Goal: Transaction & Acquisition: Book appointment/travel/reservation

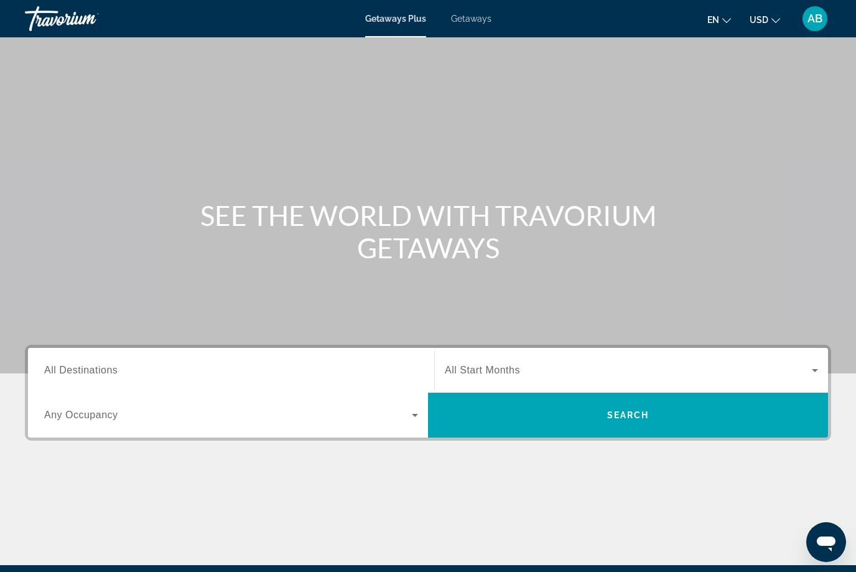
click at [146, 366] on input "Destination All Destinations" at bounding box center [231, 370] width 374 height 15
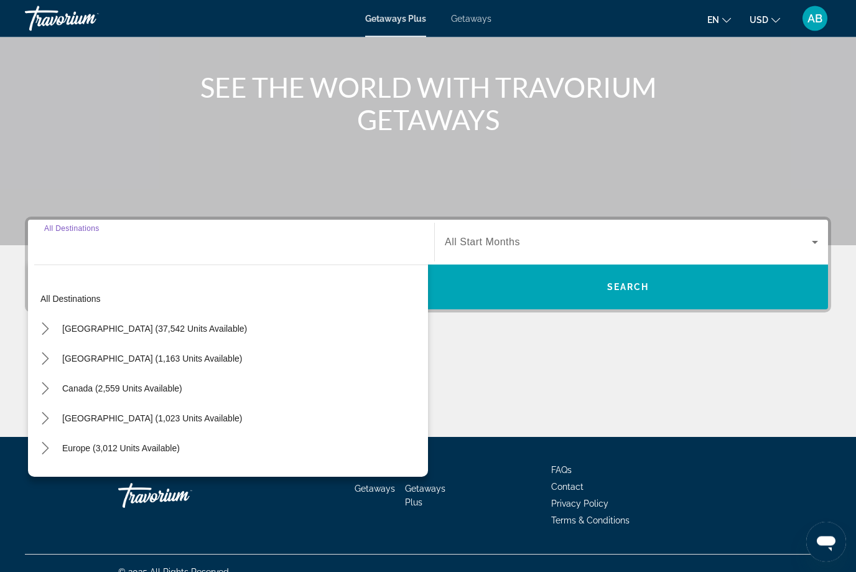
scroll to position [146, 0]
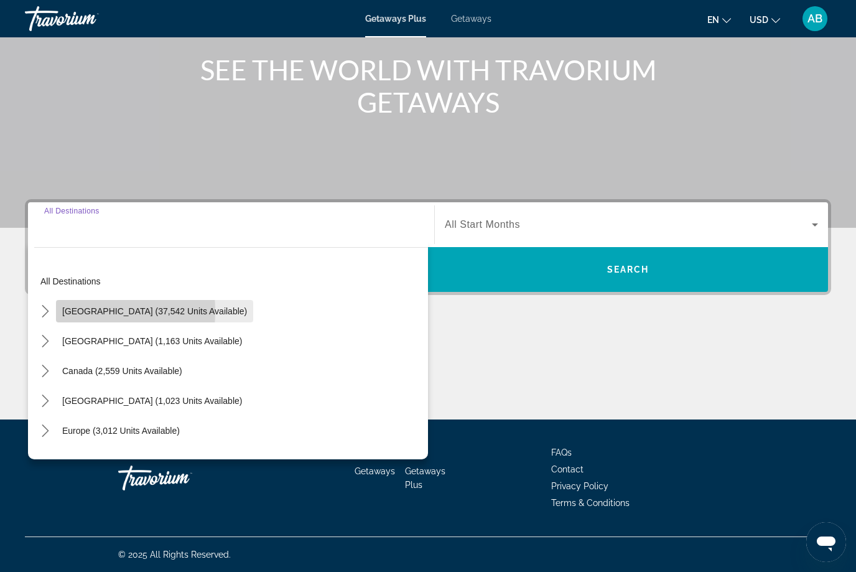
click at [58, 311] on span "Select destination: United States (37,542 units available)" at bounding box center [154, 311] width 197 height 30
type input "**********"
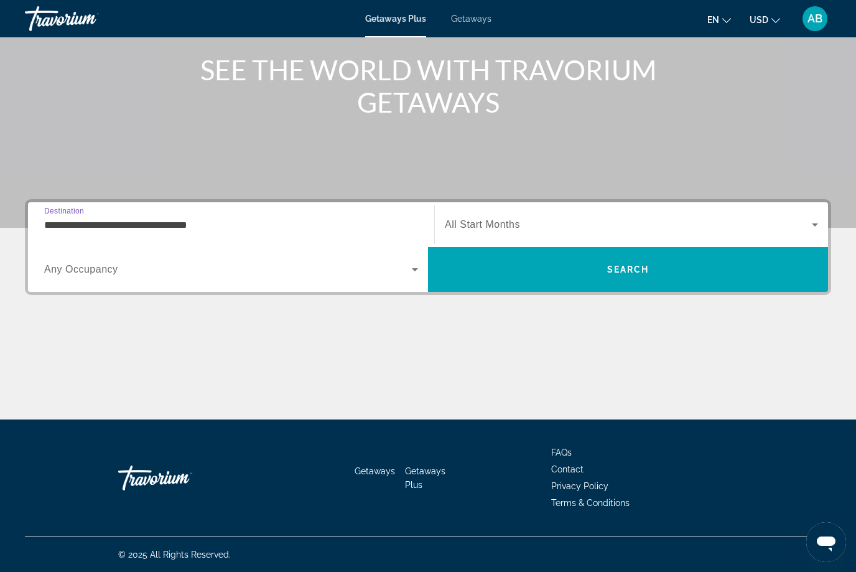
click at [485, 23] on span "Getaways" at bounding box center [471, 19] width 40 height 10
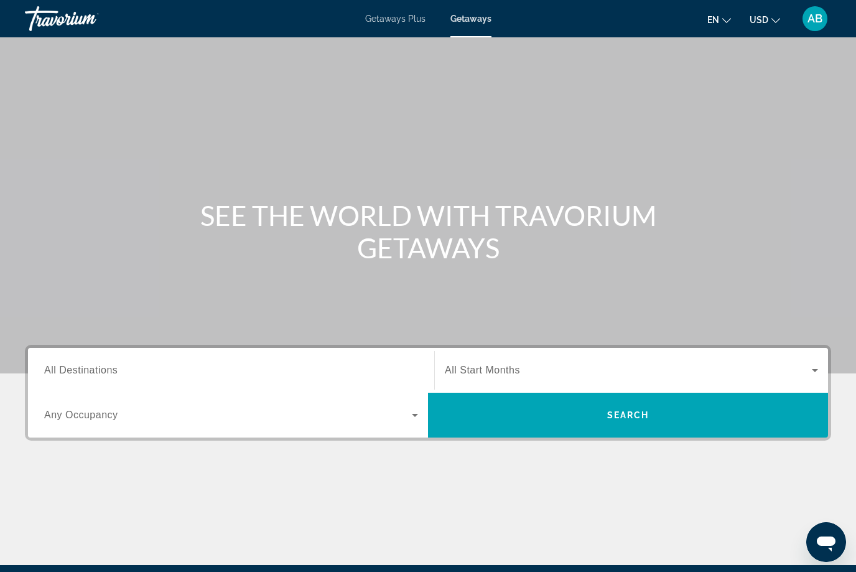
click at [86, 371] on span "All Destinations" at bounding box center [80, 370] width 73 height 11
click at [86, 371] on input "Destination All Destinations" at bounding box center [231, 370] width 374 height 15
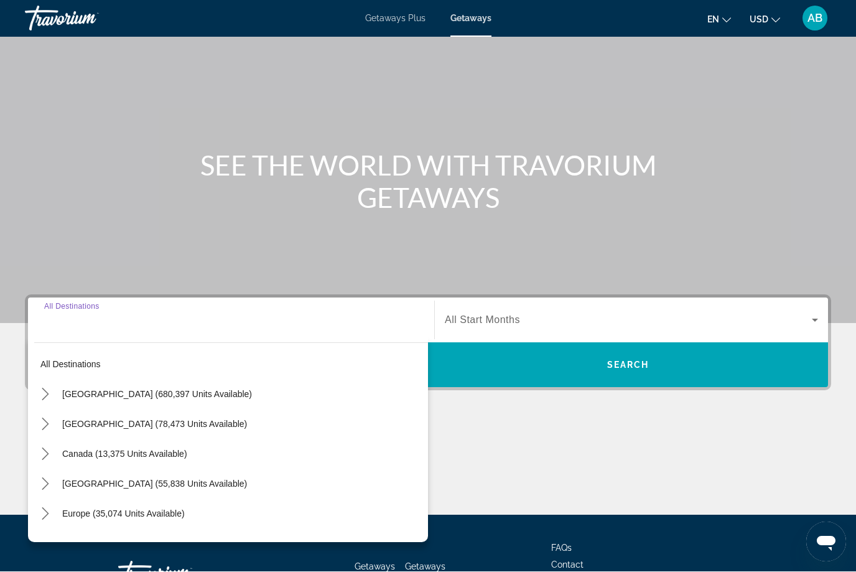
scroll to position [145, 0]
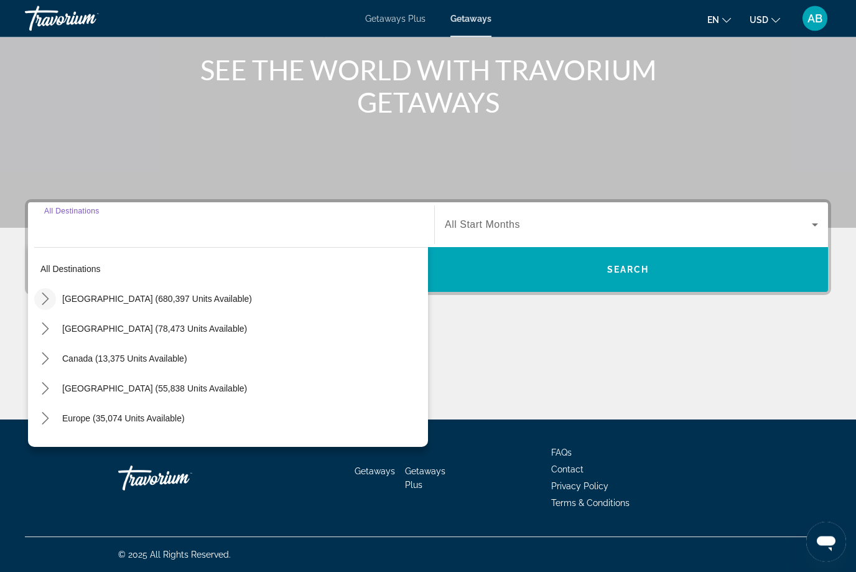
click at [47, 302] on icon "Toggle United States (680,397 units available) submenu" at bounding box center [45, 299] width 12 height 12
click at [52, 302] on mat-icon "Toggle United States (680,397 units available) submenu" at bounding box center [45, 299] width 22 height 22
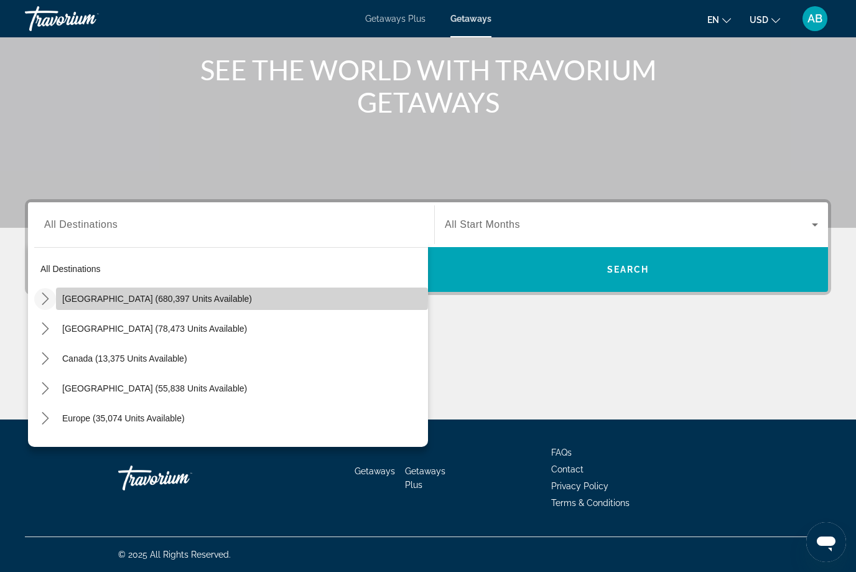
click at [90, 300] on span "[GEOGRAPHIC_DATA] (680,397 units available)" at bounding box center [157, 299] width 190 height 10
type input "**********"
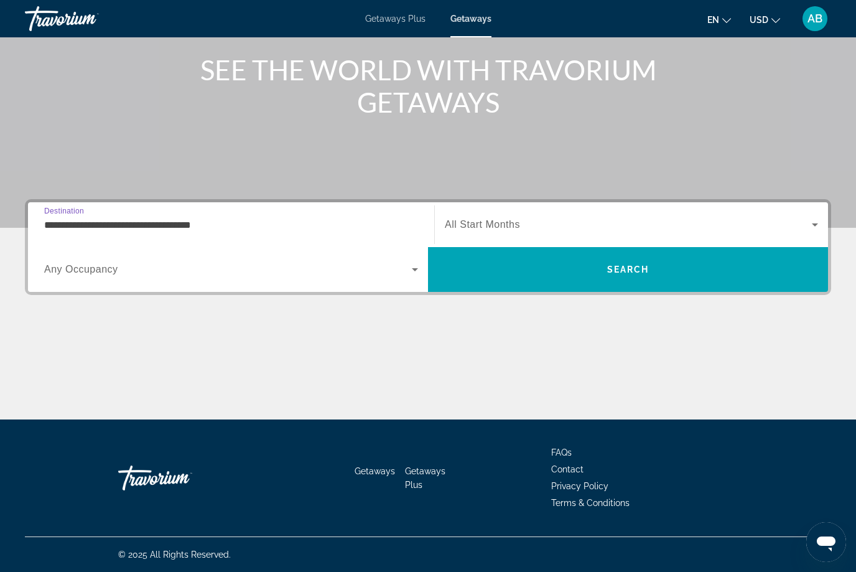
click at [143, 223] on input "**********" at bounding box center [231, 225] width 374 height 15
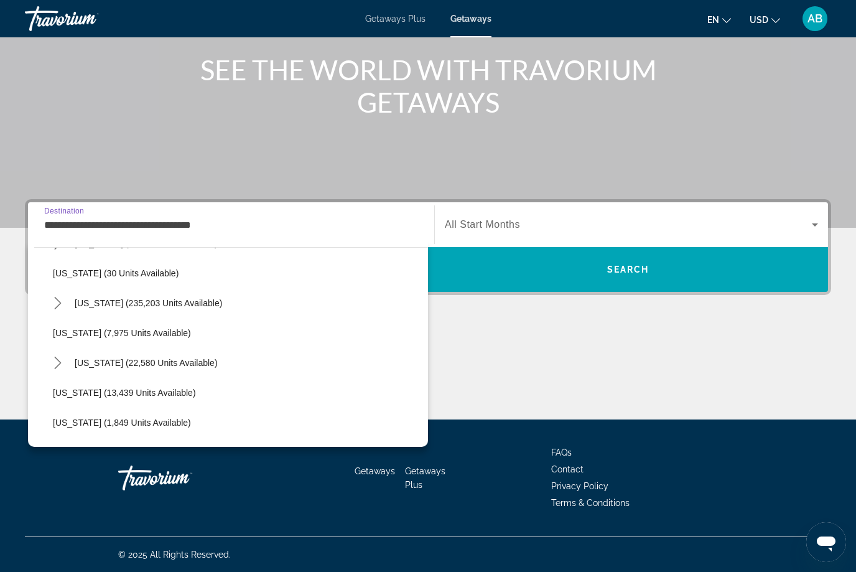
scroll to position [178, 0]
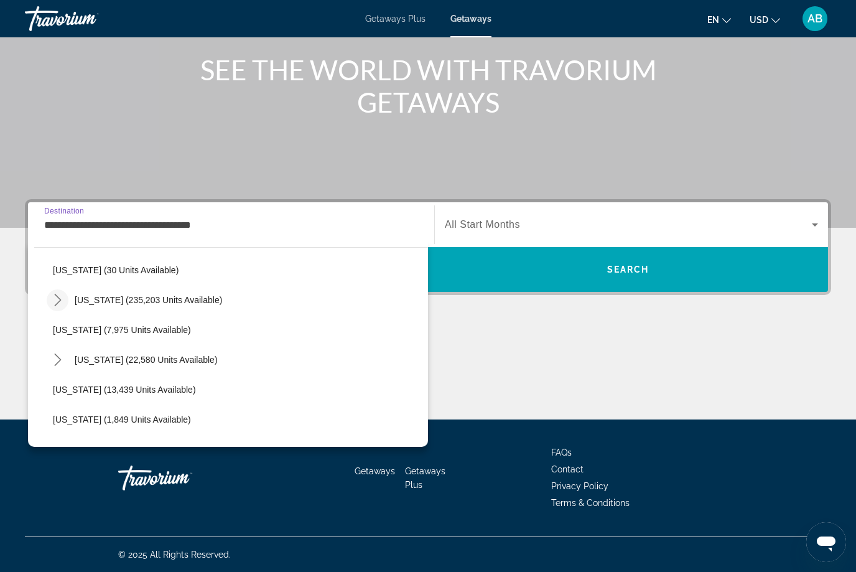
click at [65, 299] on mat-icon "Toggle Florida (235,203 units available) submenu" at bounding box center [58, 300] width 22 height 22
click at [538, 226] on span "Search widget" at bounding box center [628, 224] width 367 height 15
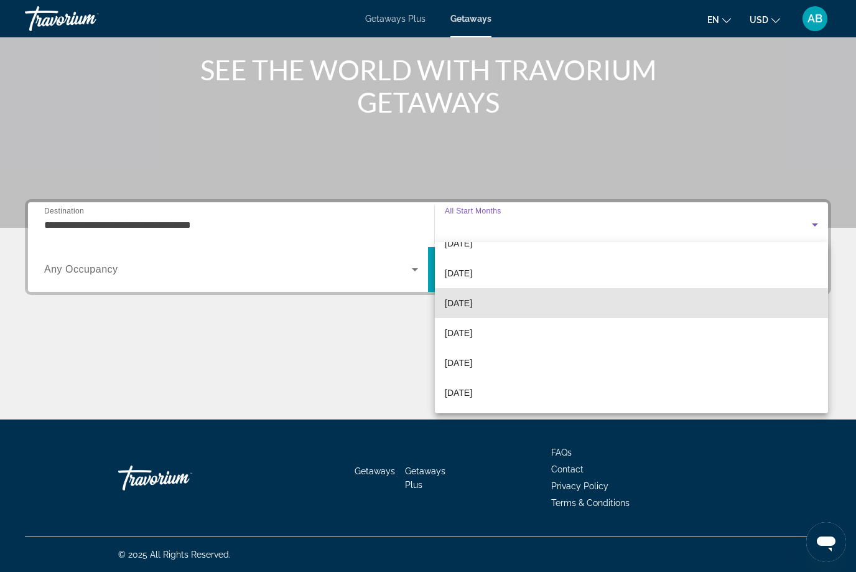
scroll to position [52, 0]
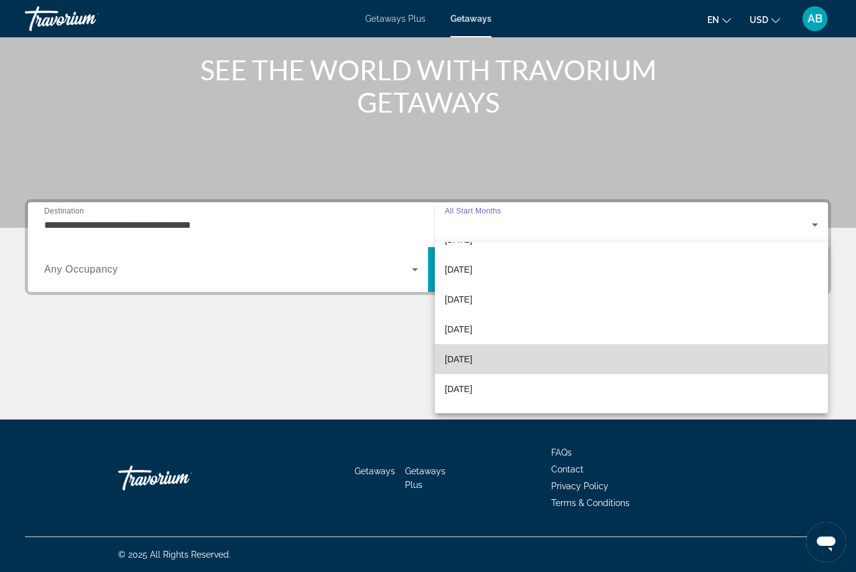
click at [472, 364] on span "[DATE]" at bounding box center [458, 359] width 27 height 15
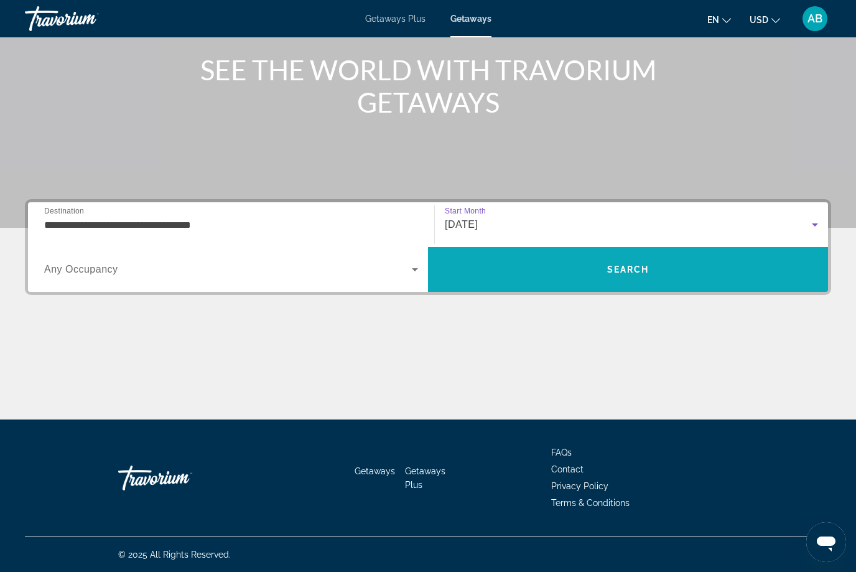
click at [633, 276] on span "Search" at bounding box center [628, 269] width 400 height 30
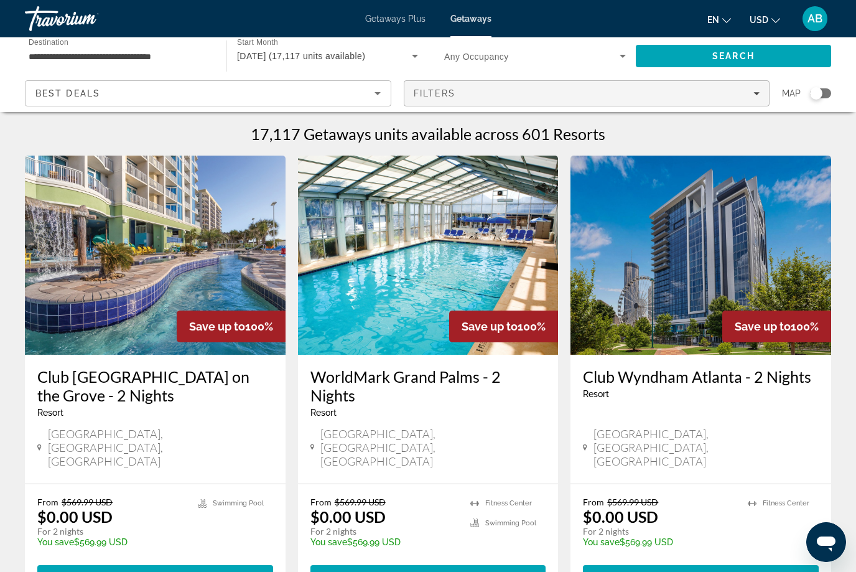
click at [446, 98] on span "Filters" at bounding box center [435, 93] width 42 height 10
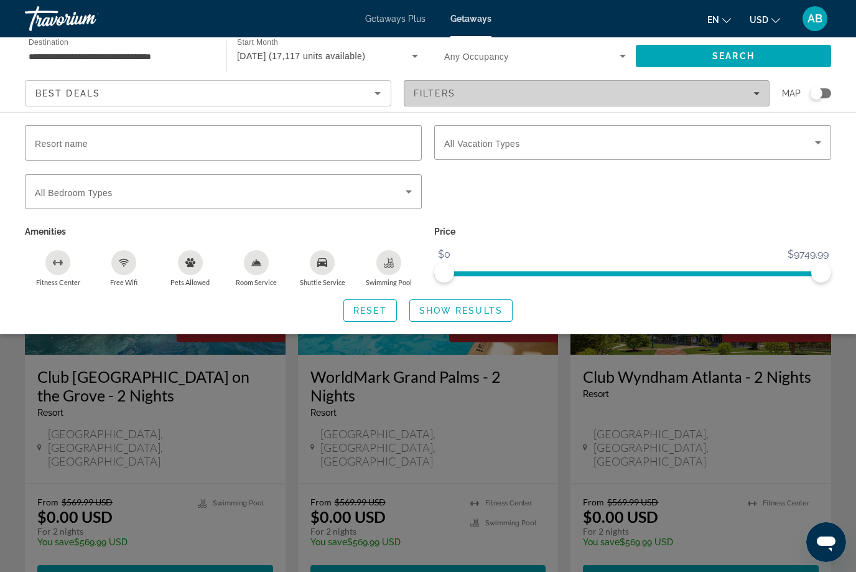
click at [762, 91] on span "Filters" at bounding box center [586, 93] width 365 height 30
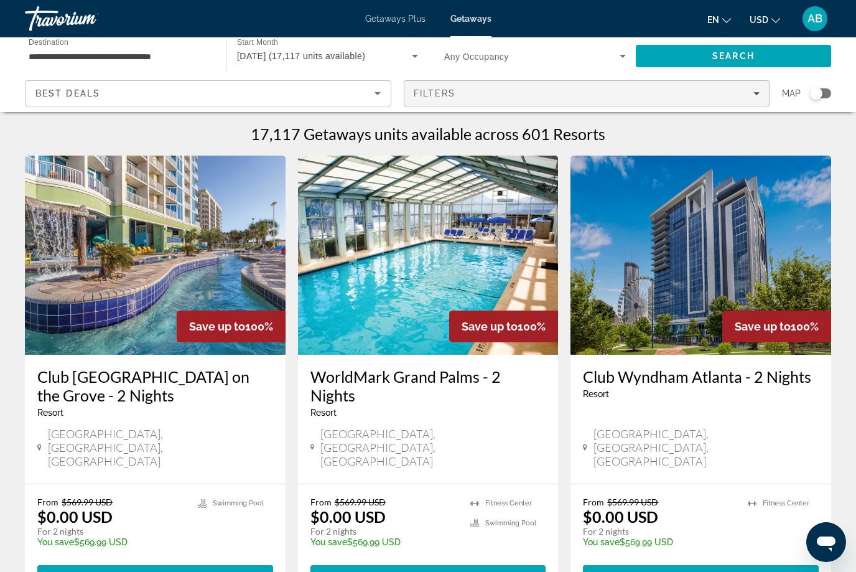
click at [480, 95] on div "Filters" at bounding box center [587, 93] width 347 height 10
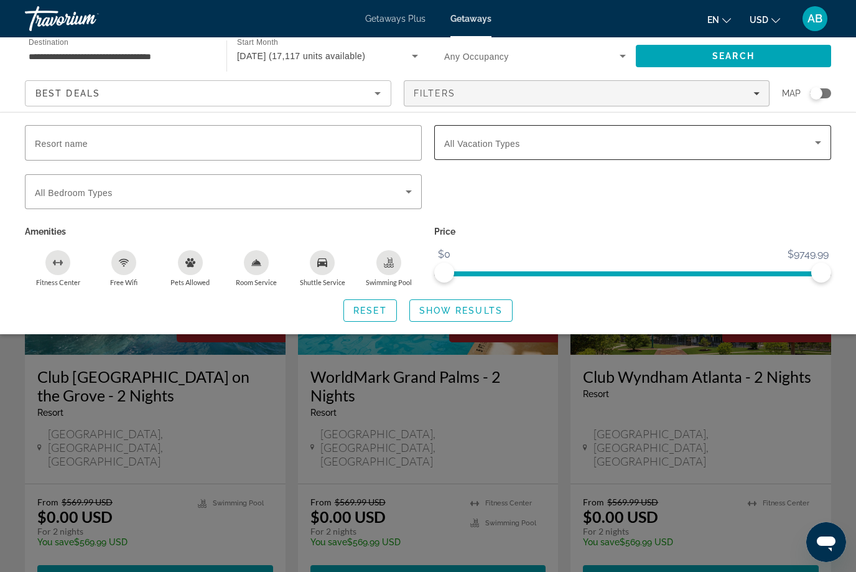
click at [508, 136] on span "Search widget" at bounding box center [629, 142] width 371 height 15
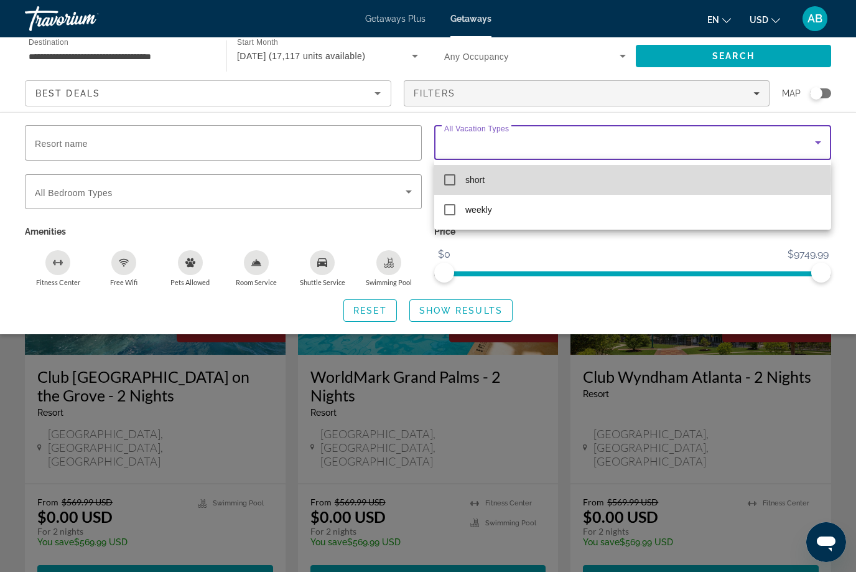
click at [448, 180] on mat-pseudo-checkbox at bounding box center [449, 179] width 11 height 11
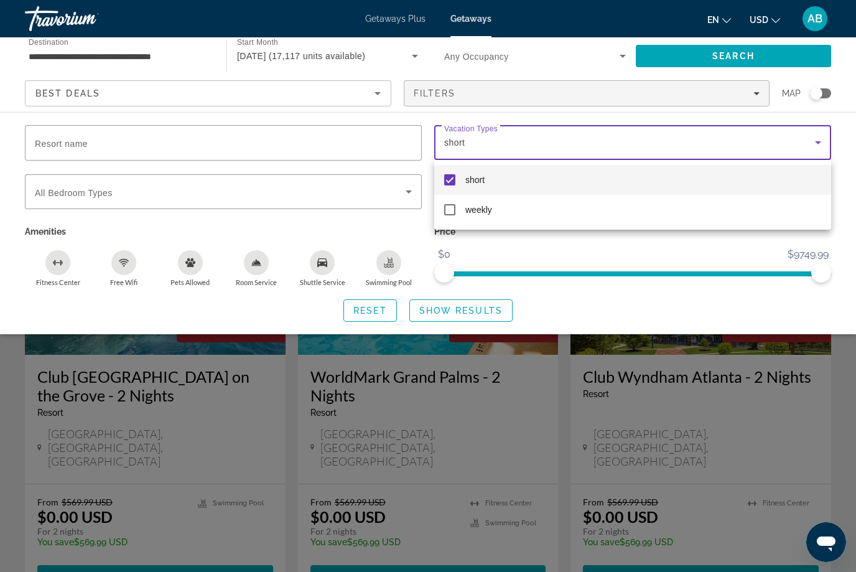
click at [757, 62] on div at bounding box center [428, 286] width 856 height 572
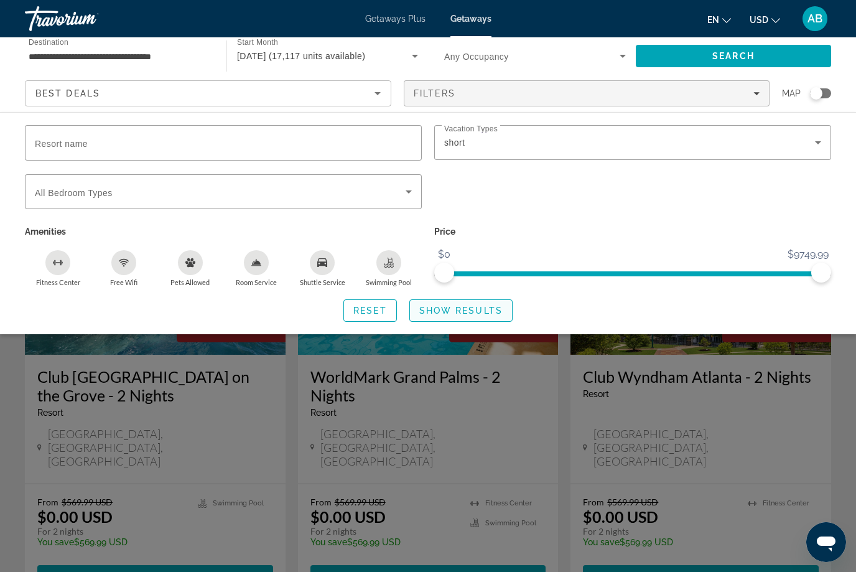
click at [479, 306] on span "Show Results" at bounding box center [460, 311] width 83 height 10
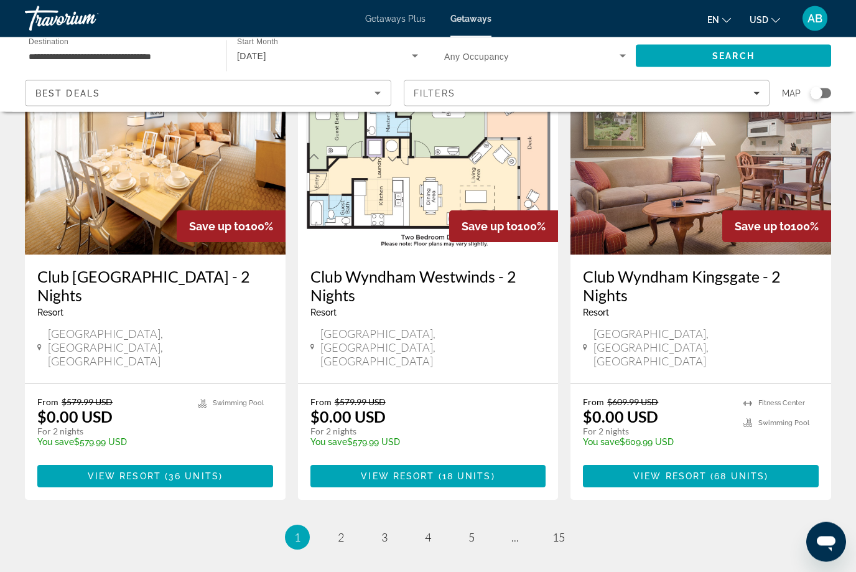
scroll to position [1512, 0]
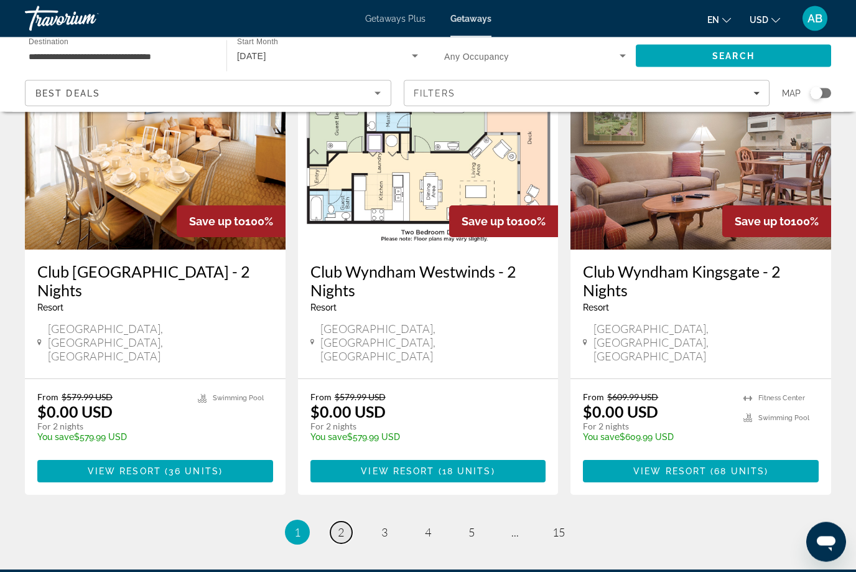
click at [341, 526] on span "2" at bounding box center [341, 533] width 6 height 14
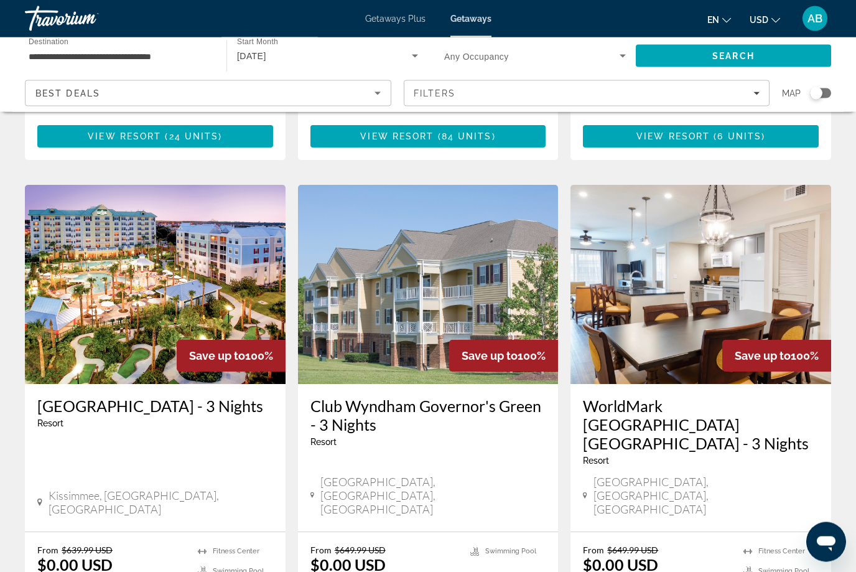
scroll to position [441, 0]
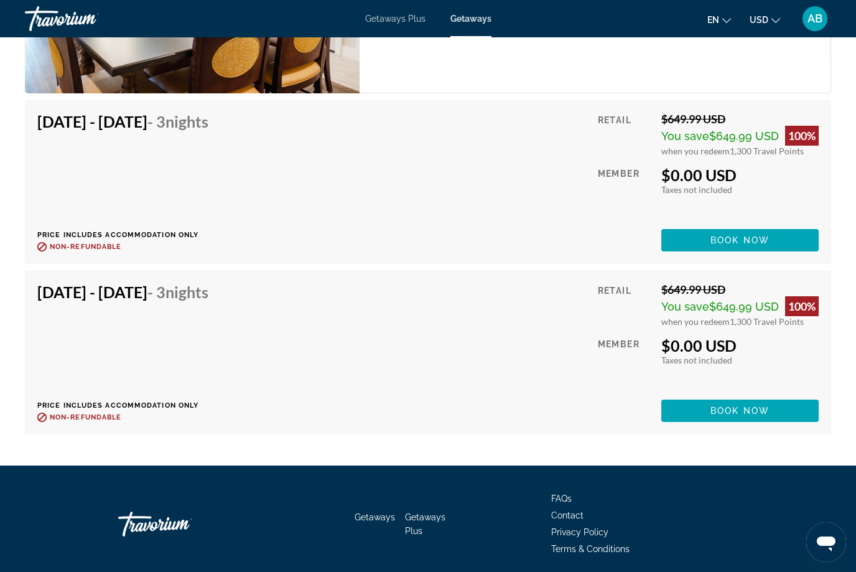
scroll to position [2789, 0]
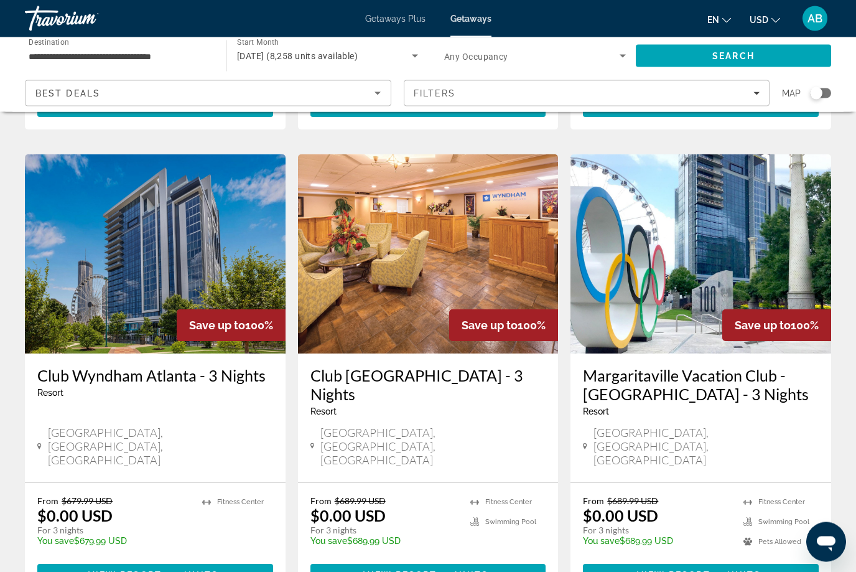
scroll to position [1513, 0]
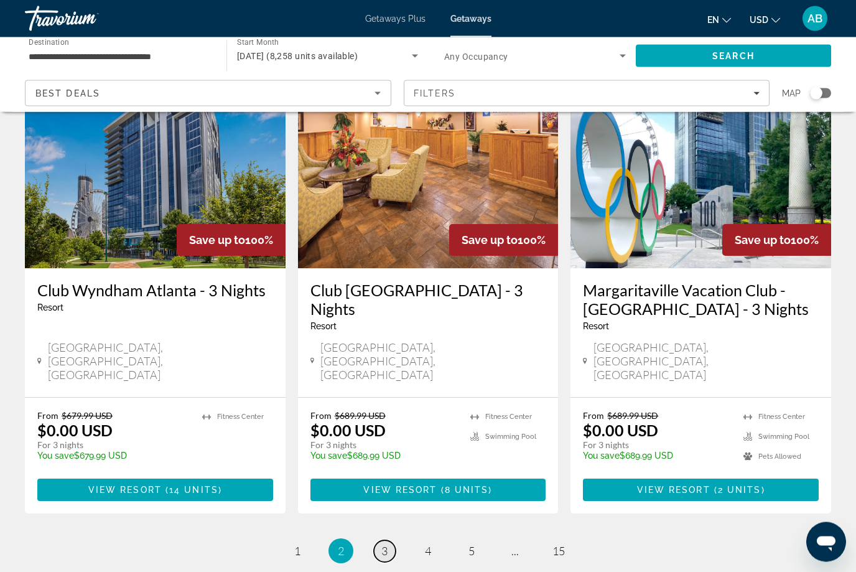
click at [385, 544] on span "3" at bounding box center [384, 551] width 6 height 14
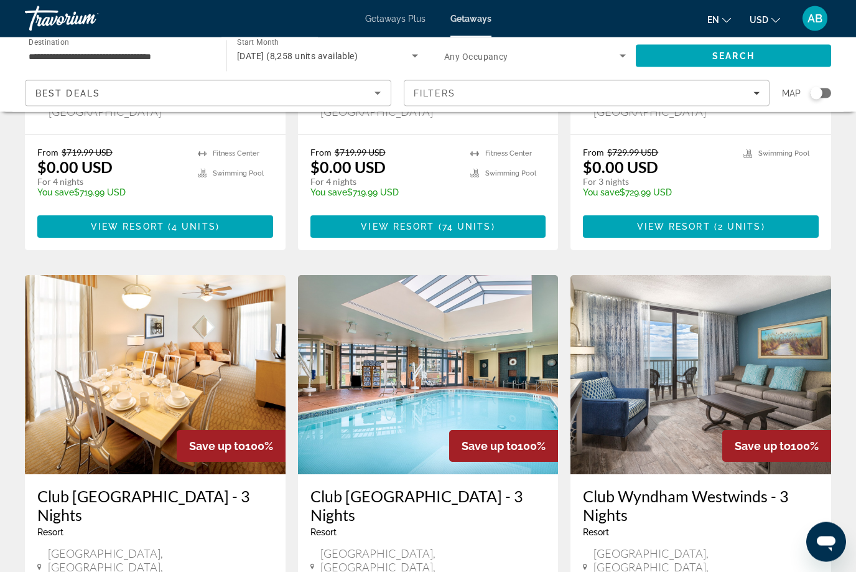
scroll to position [1288, 0]
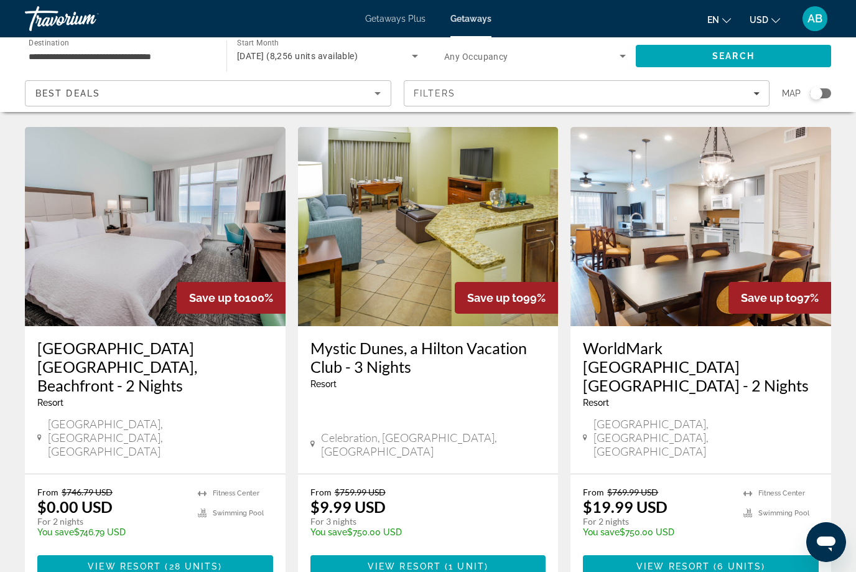
scroll to position [516, 0]
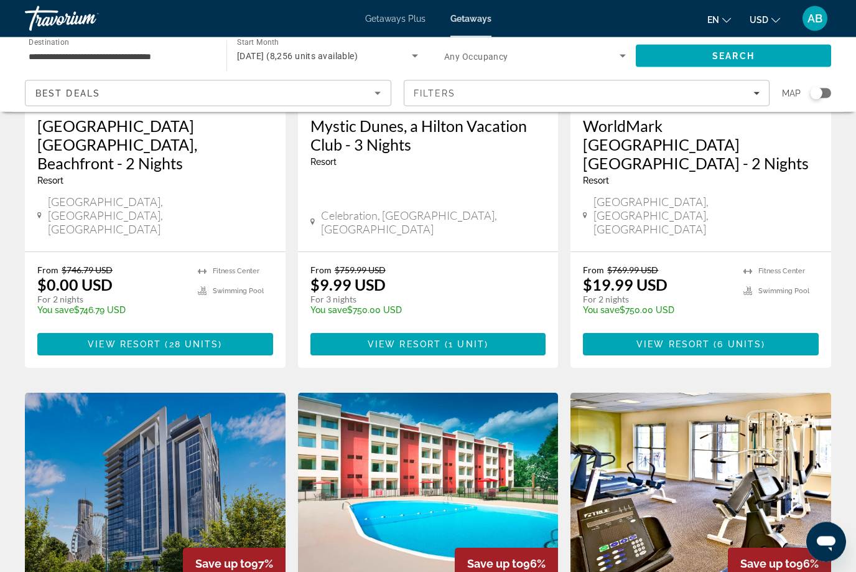
scroll to position [753, 0]
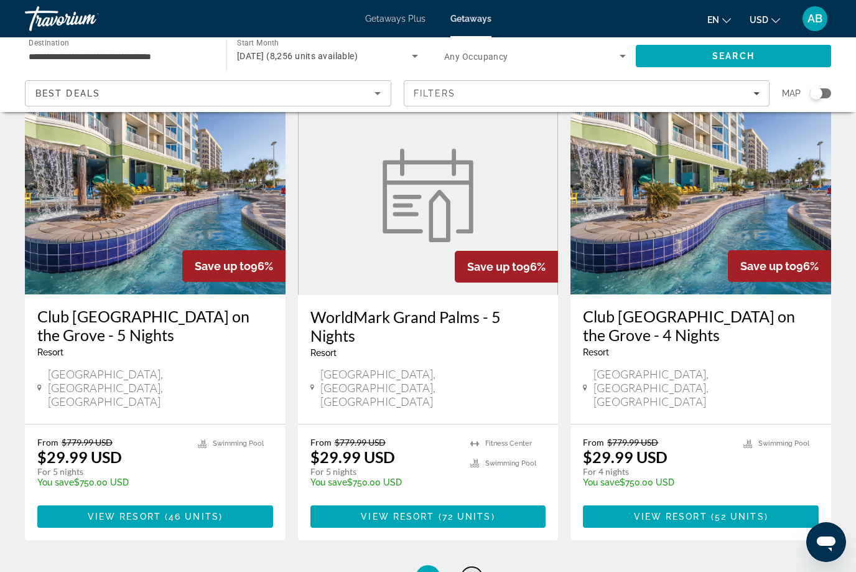
click at [473, 567] on link "page 5" at bounding box center [472, 578] width 22 height 22
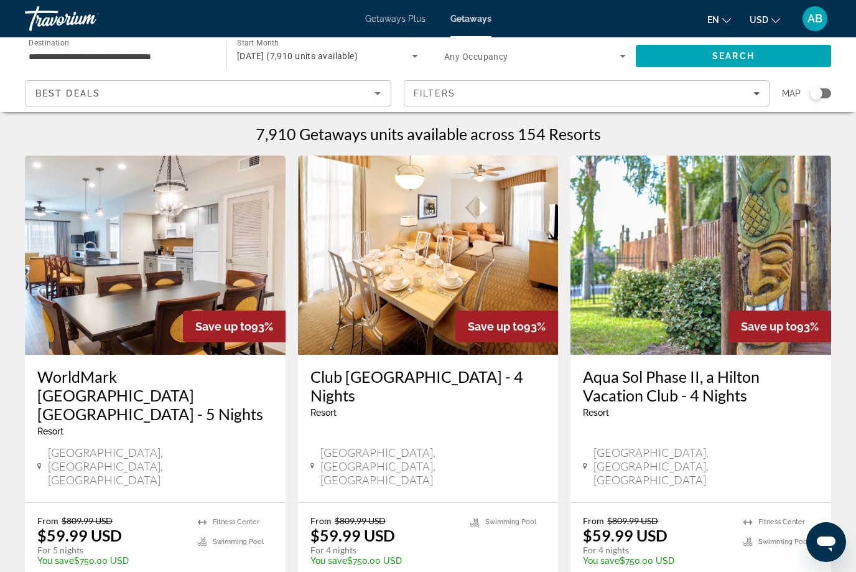
click at [151, 380] on h3 "WorldMark [GEOGRAPHIC_DATA] [GEOGRAPHIC_DATA] - 5 Nights" at bounding box center [155, 395] width 236 height 56
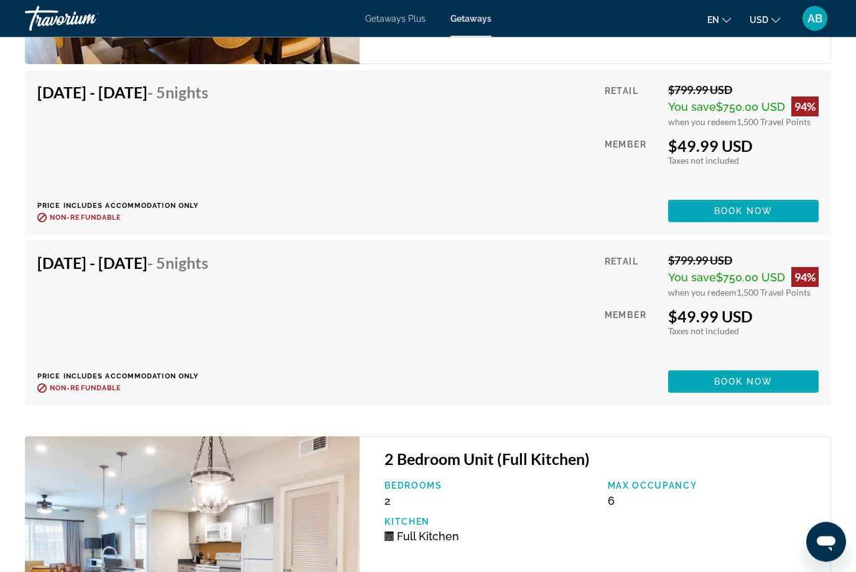
scroll to position [2870, 0]
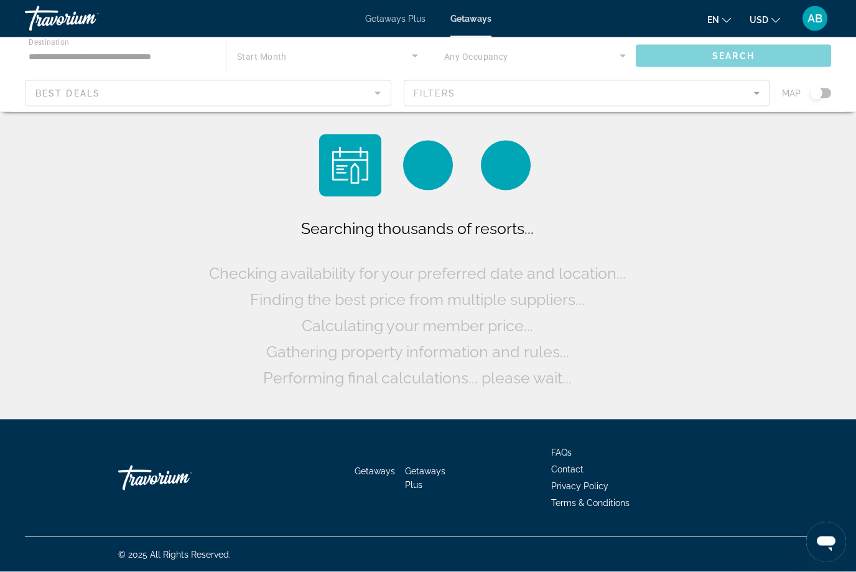
scroll to position [41, 0]
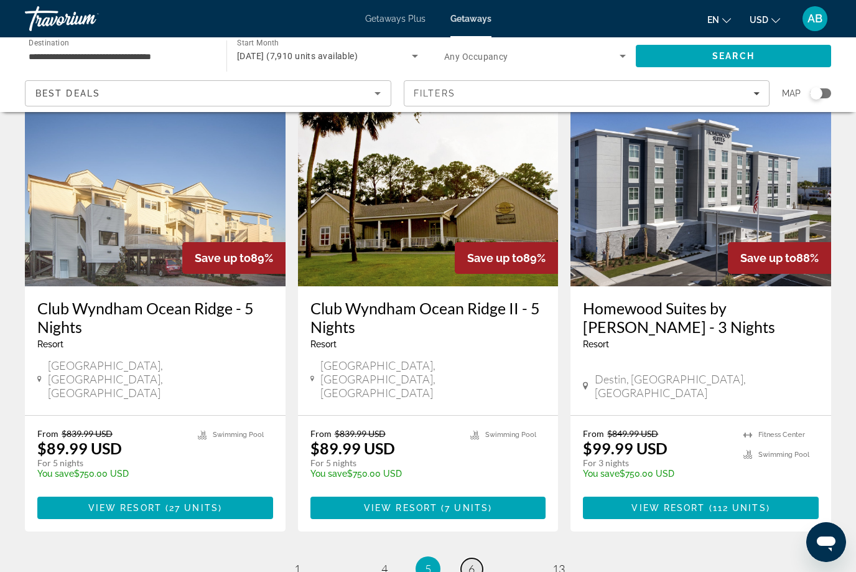
click at [474, 562] on span "6" at bounding box center [472, 569] width 6 height 14
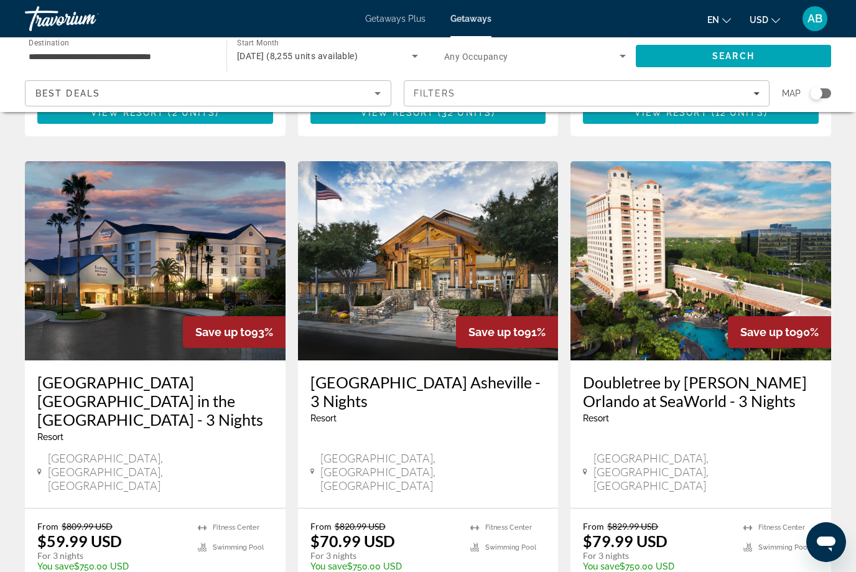
scroll to position [463, 0]
click at [88, 373] on h3 "[GEOGRAPHIC_DATA] [GEOGRAPHIC_DATA] in the [GEOGRAPHIC_DATA] - 3 Nights" at bounding box center [155, 401] width 236 height 56
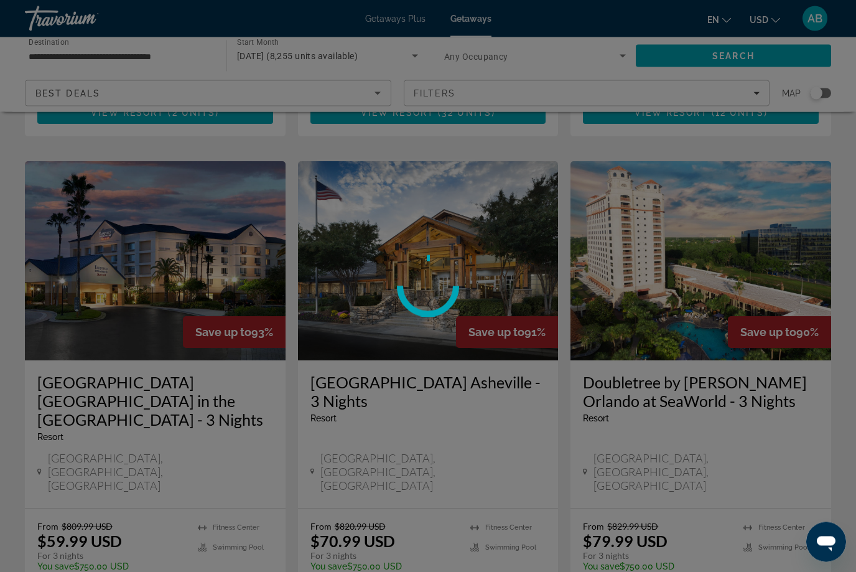
scroll to position [464, 0]
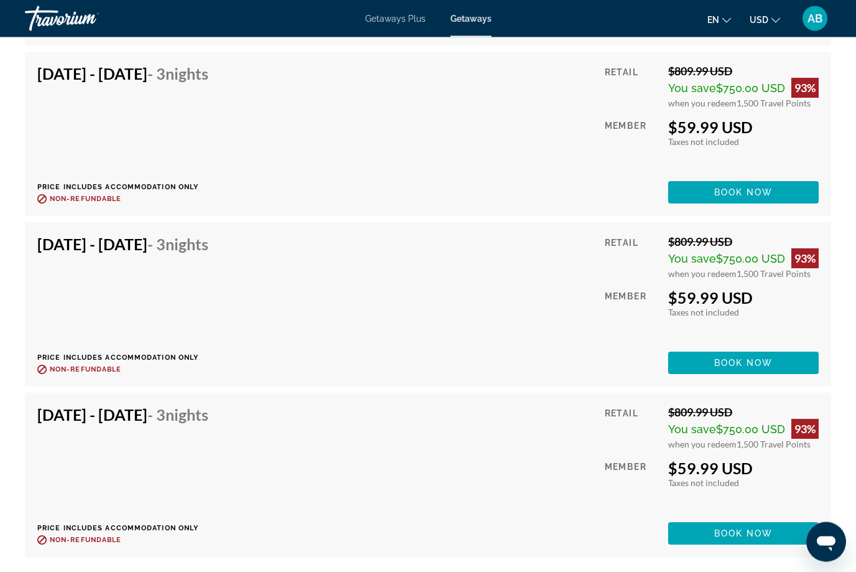
scroll to position [6624, 0]
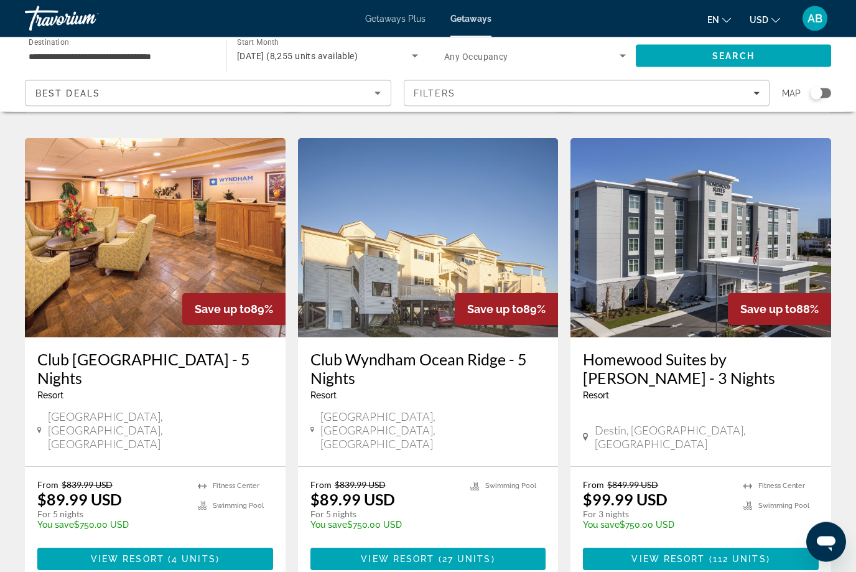
scroll to position [1531, 0]
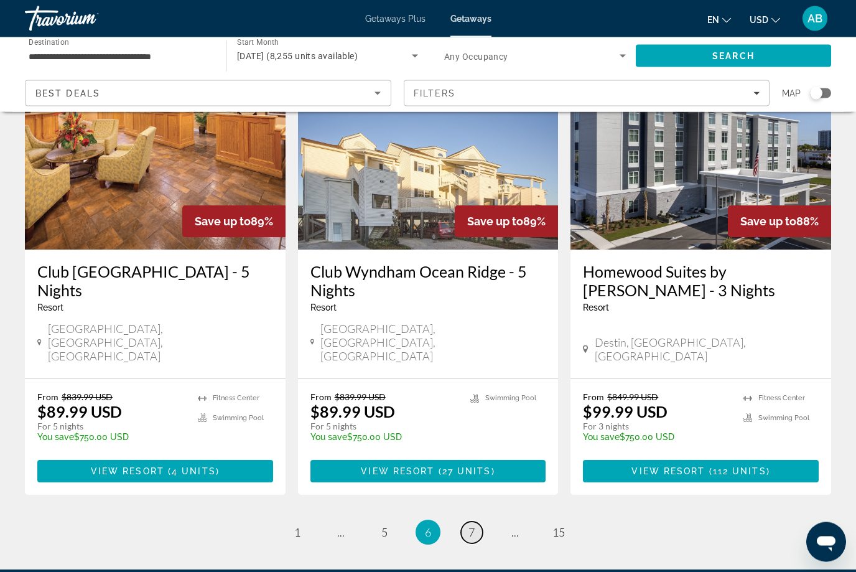
click at [470, 526] on span "7" at bounding box center [472, 533] width 6 height 14
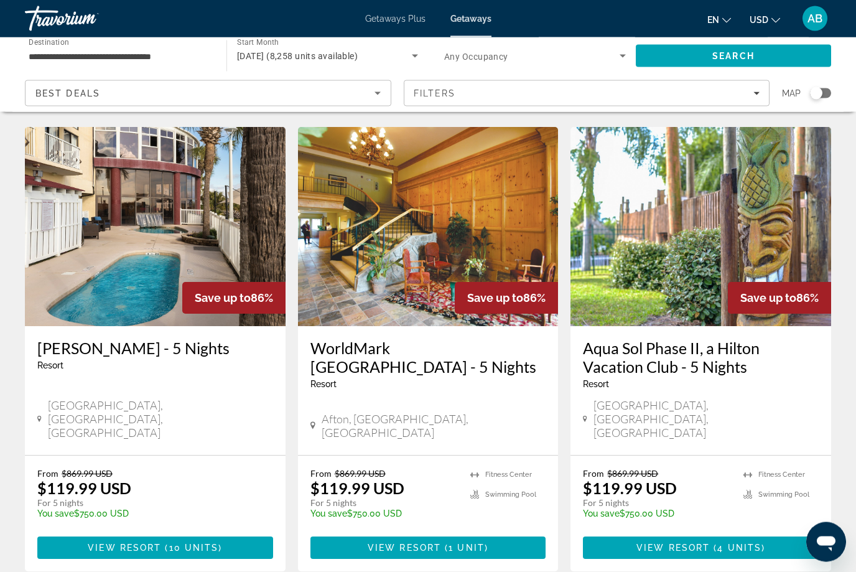
scroll to position [1512, 0]
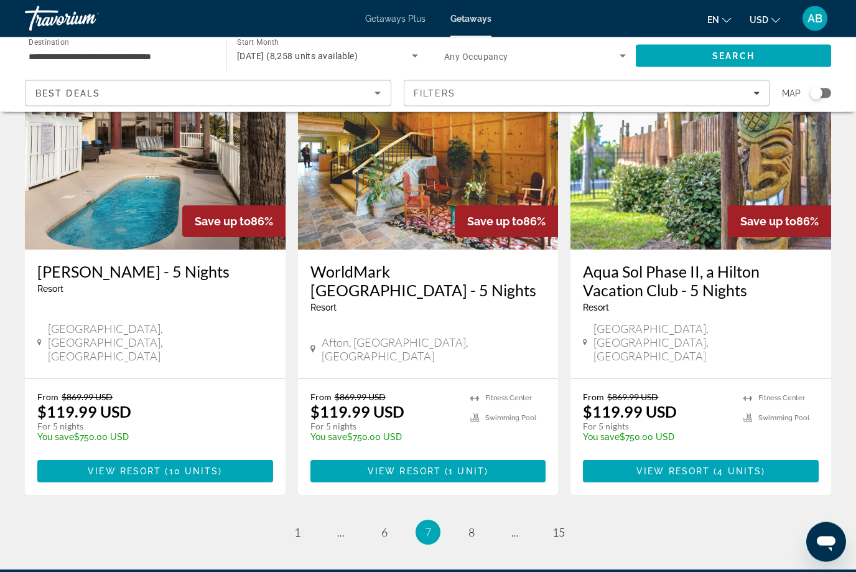
click at [393, 14] on span "Getaways Plus" at bounding box center [395, 19] width 60 height 10
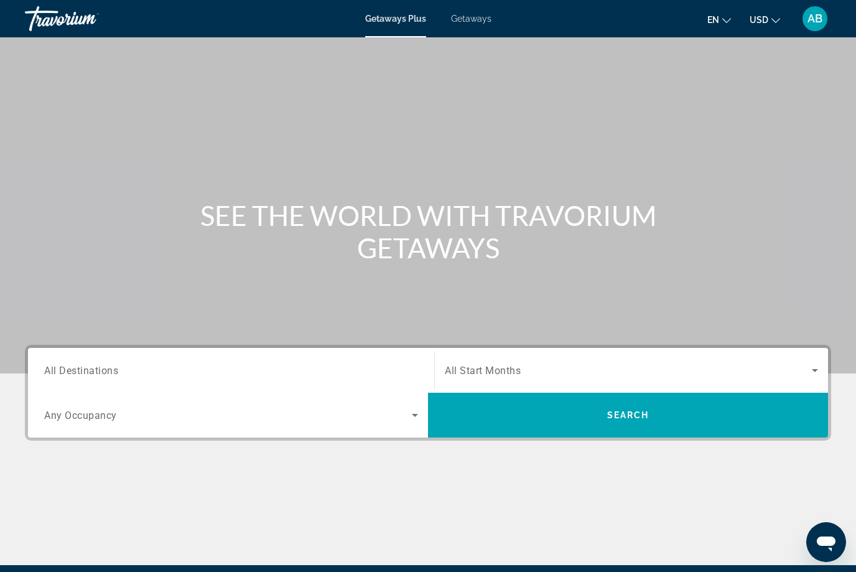
click at [110, 365] on span "All Destinations" at bounding box center [81, 370] width 74 height 12
click at [110, 365] on input "Destination All Destinations" at bounding box center [231, 370] width 374 height 15
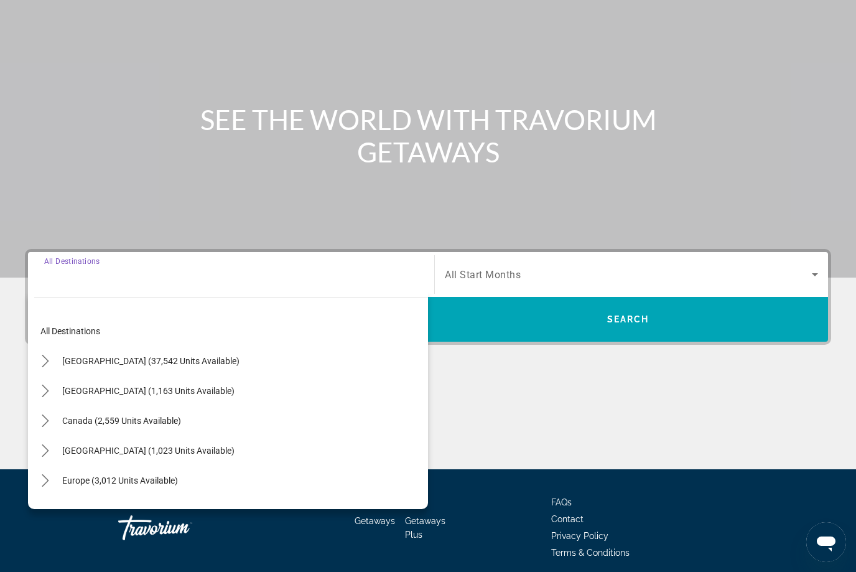
scroll to position [104, 0]
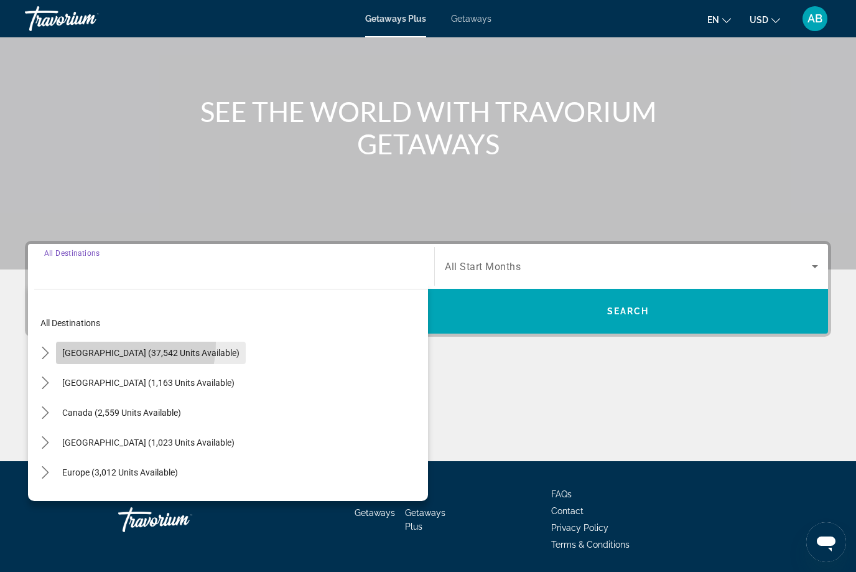
click at [95, 342] on span "Select destination: United States (37,542 units available)" at bounding box center [151, 353] width 190 height 30
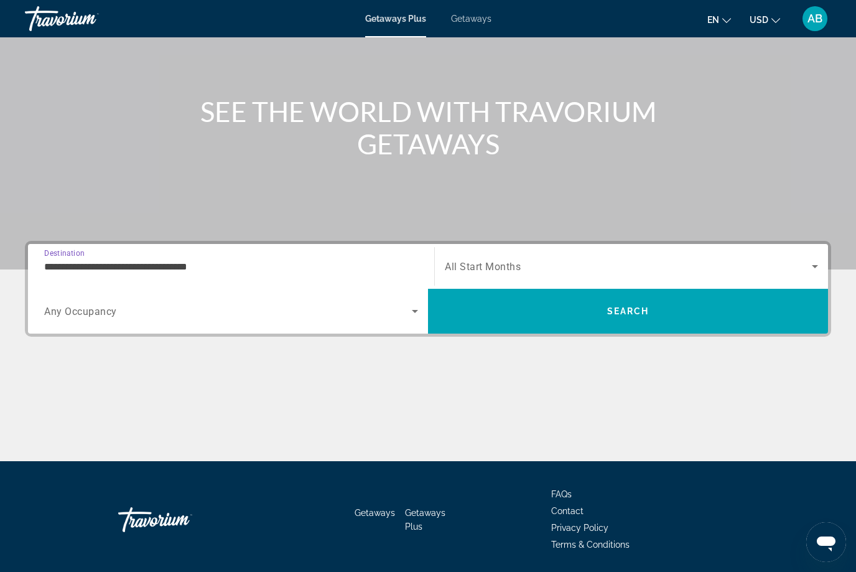
click at [55, 267] on input "**********" at bounding box center [231, 266] width 374 height 15
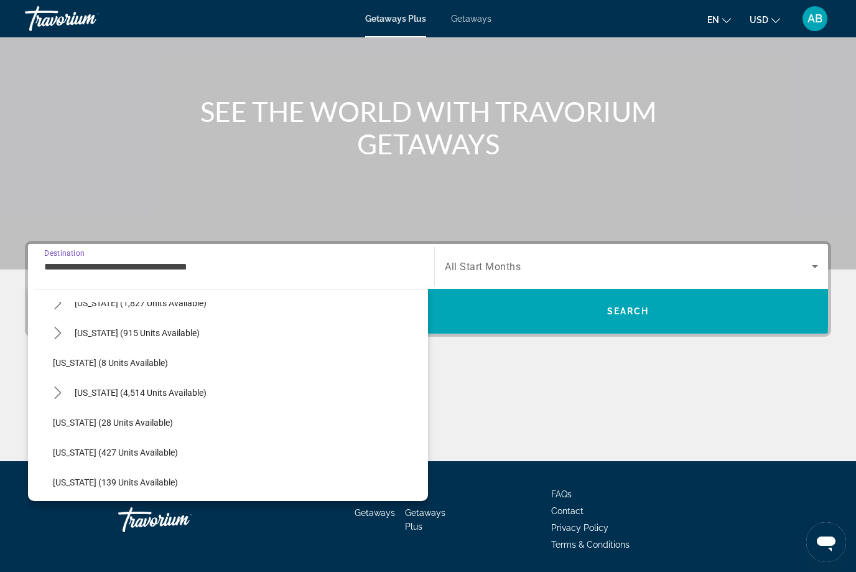
scroll to position [139, 0]
click at [55, 399] on mat-icon "Toggle Florida (4,514 units available) submenu" at bounding box center [58, 393] width 22 height 22
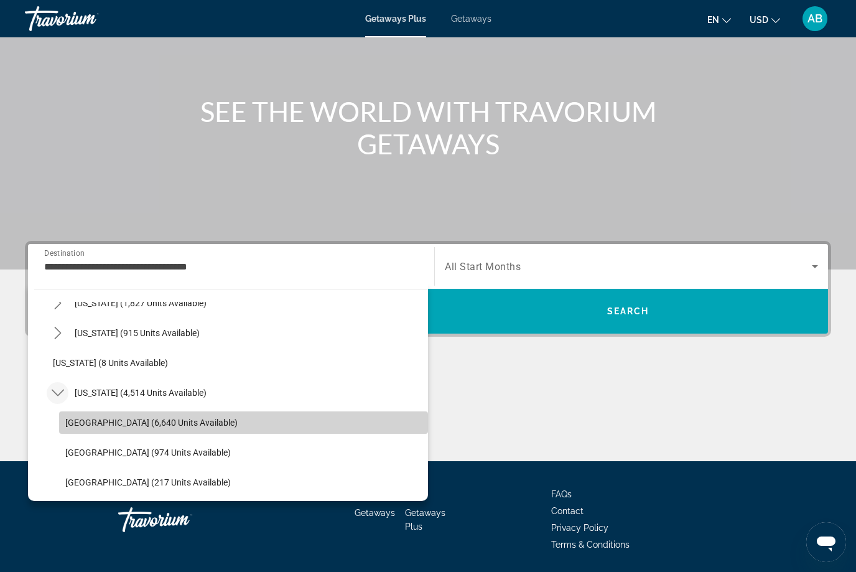
click at [131, 419] on span "[GEOGRAPHIC_DATA] (6,640 units available)" at bounding box center [151, 423] width 172 height 10
type input "**********"
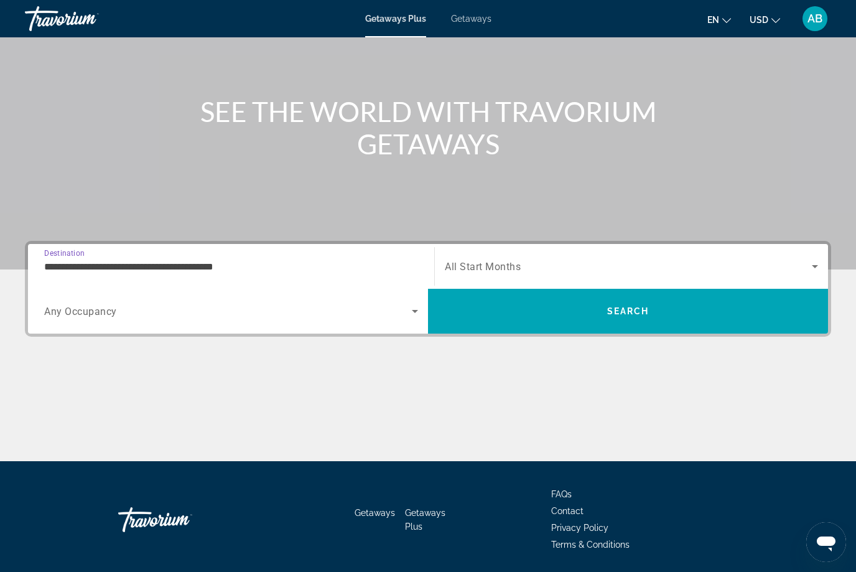
click at [818, 269] on icon "Search widget" at bounding box center [815, 266] width 15 height 15
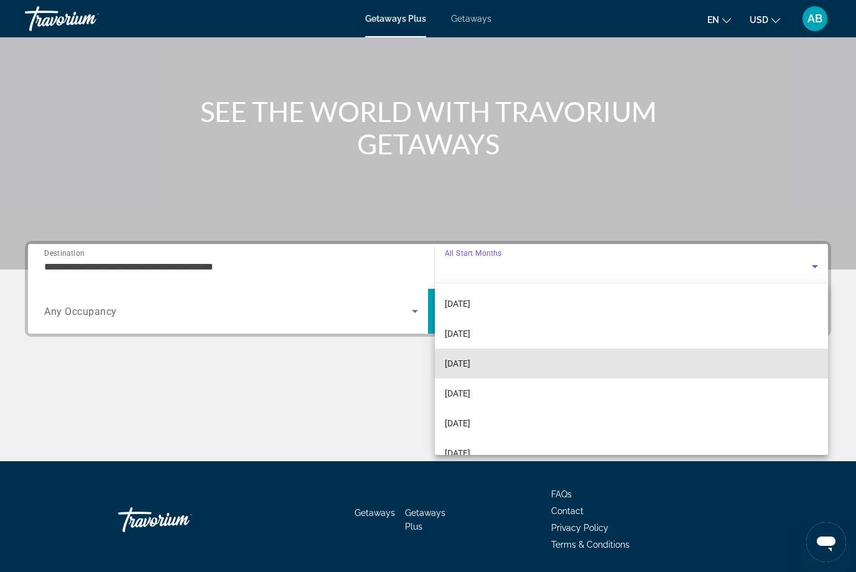
scroll to position [60, 0]
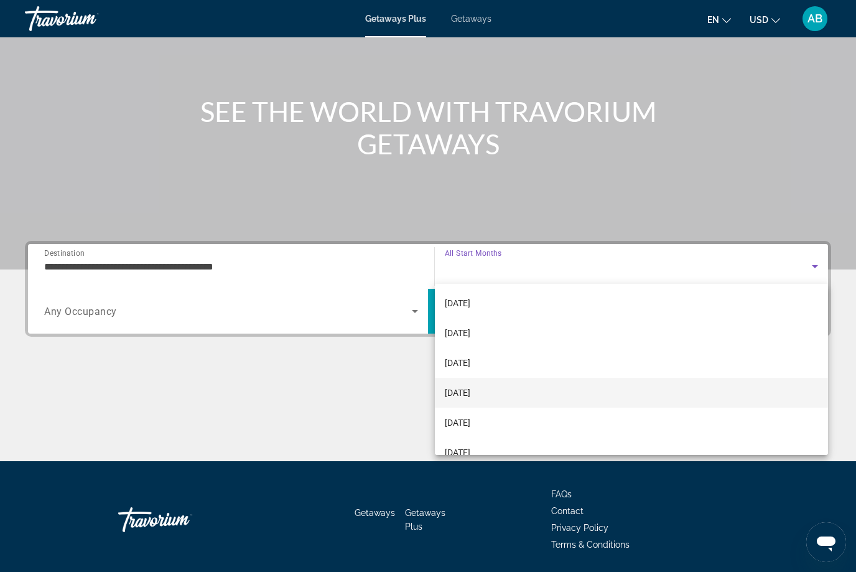
click at [470, 393] on span "[DATE]" at bounding box center [458, 392] width 26 height 15
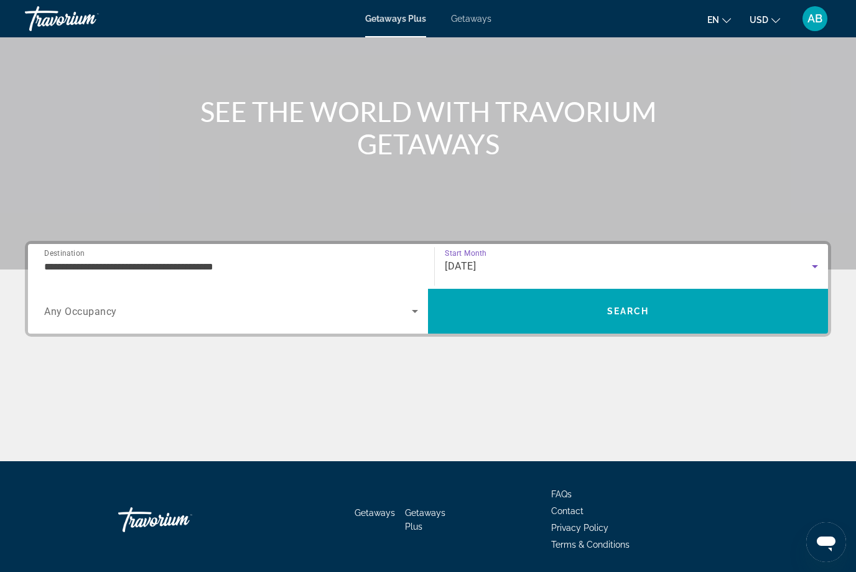
click at [406, 315] on span "Search widget" at bounding box center [228, 311] width 368 height 15
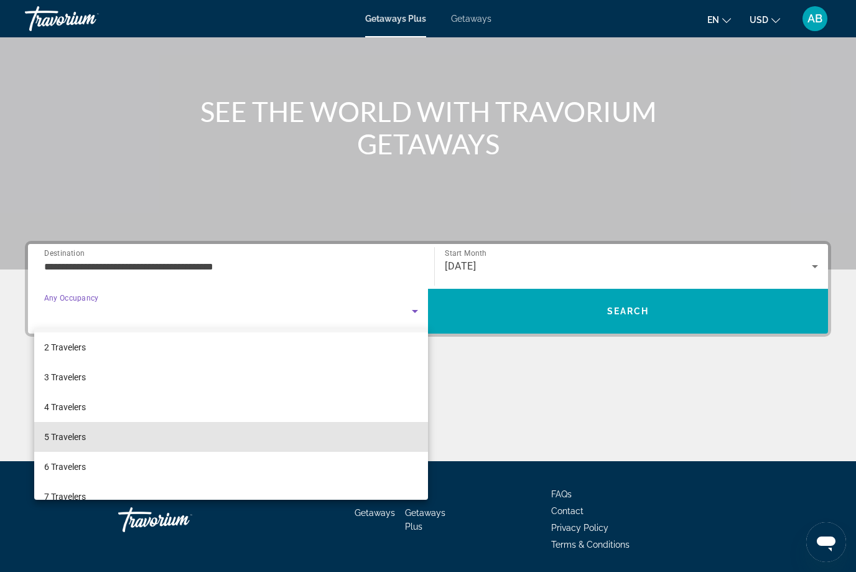
scroll to position [32, 0]
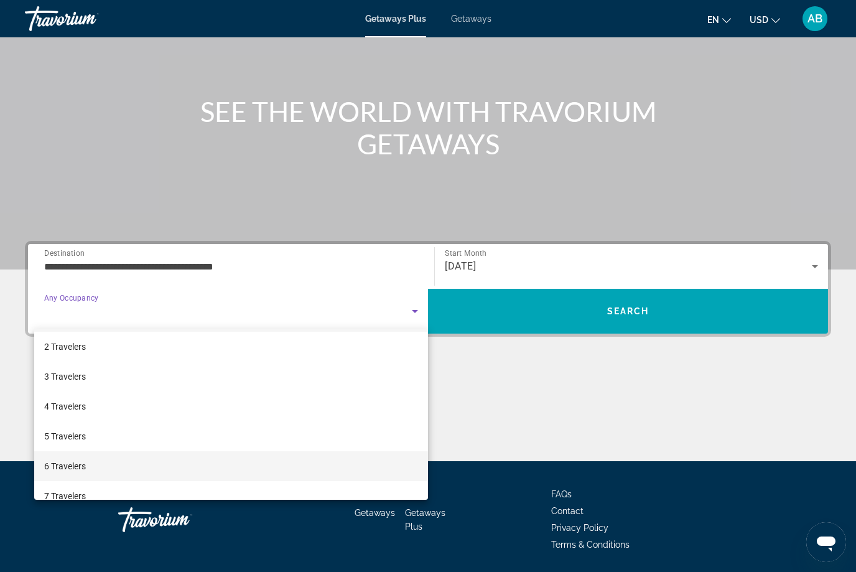
click at [90, 469] on mat-option "6 Travelers" at bounding box center [231, 466] width 394 height 30
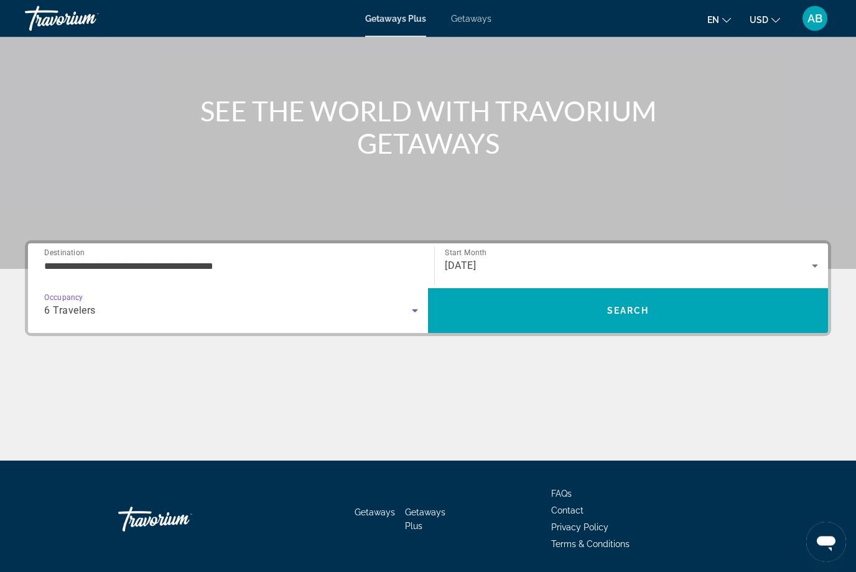
scroll to position [104, 0]
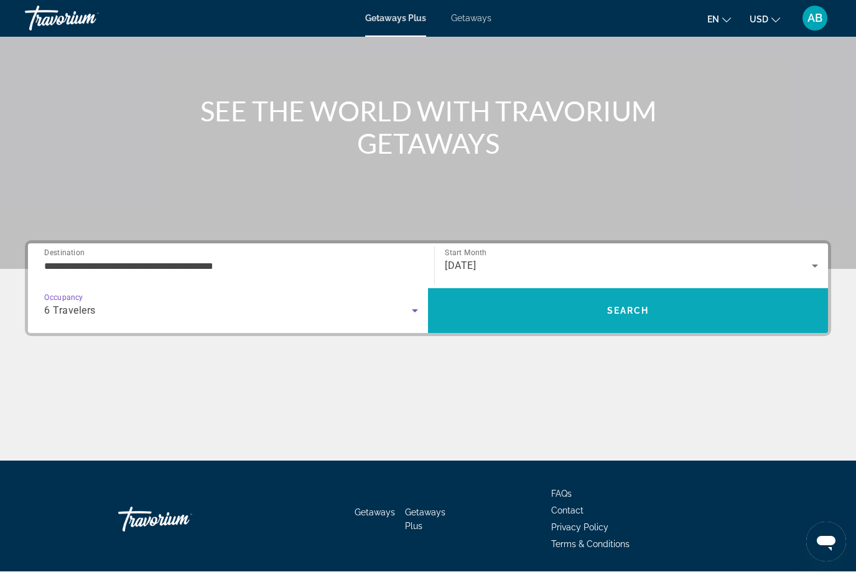
click at [717, 308] on span "Search" at bounding box center [628, 311] width 400 height 30
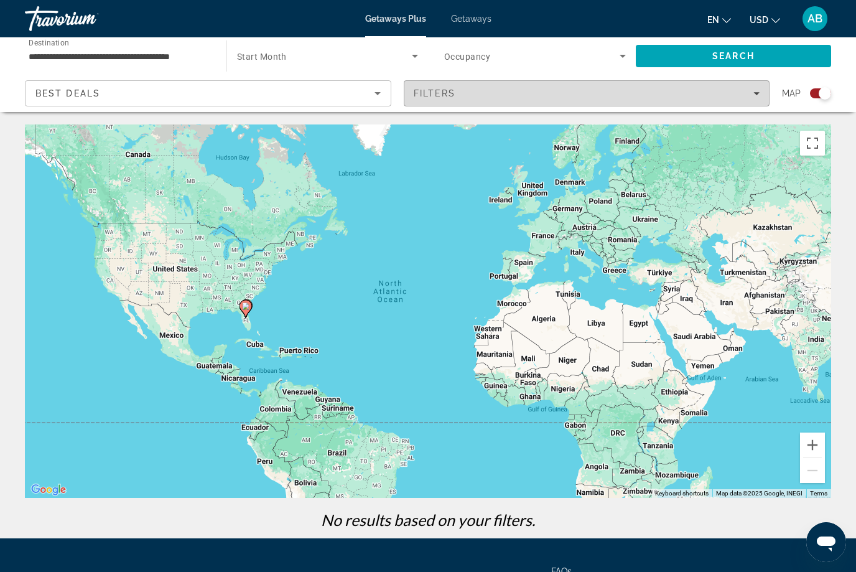
click at [469, 90] on div "Filters" at bounding box center [587, 93] width 347 height 10
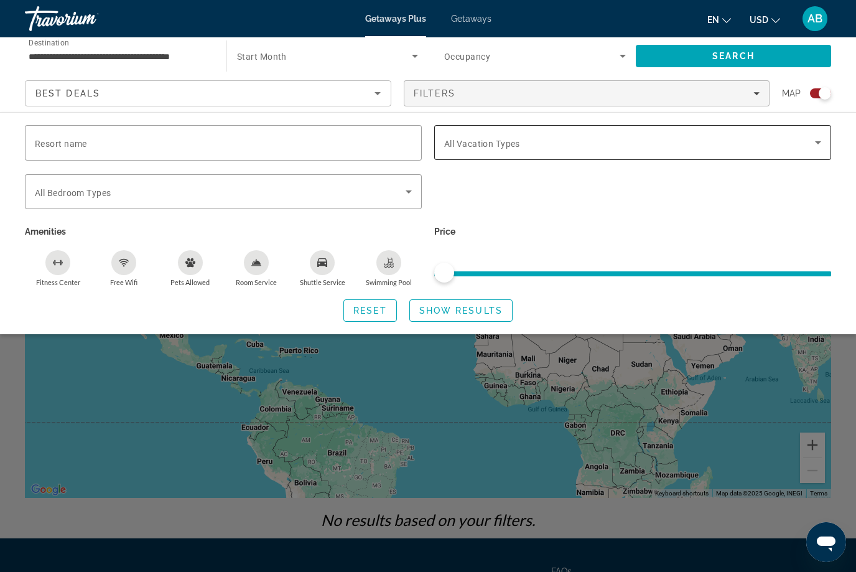
click at [518, 145] on span "All Vacation Types" at bounding box center [482, 144] width 76 height 10
click at [824, 141] on icon "Search widget" at bounding box center [818, 142] width 15 height 15
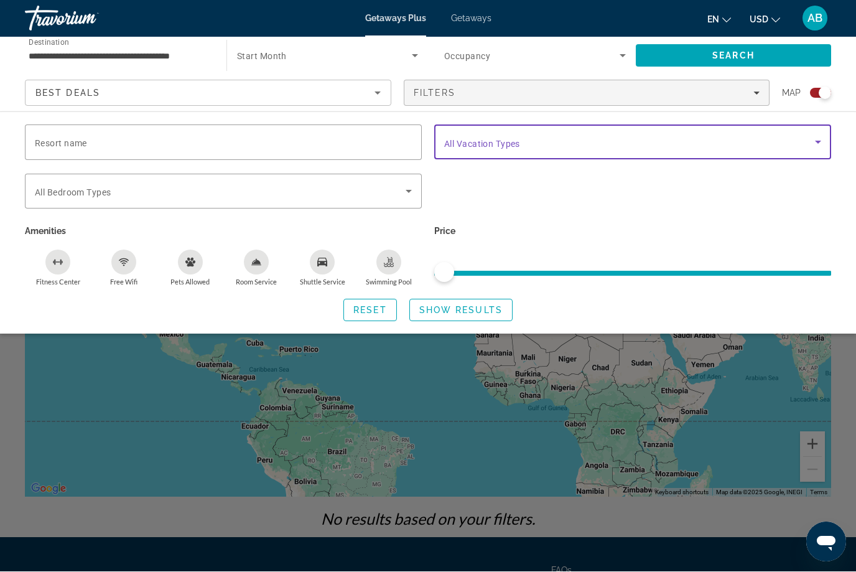
click at [814, 147] on icon "Search widget" at bounding box center [818, 142] width 15 height 15
click at [752, 222] on div "Resort name Vacation Types All Vacation Types Bedroom Types All Bedroom Types A…" at bounding box center [428, 206] width 819 height 162
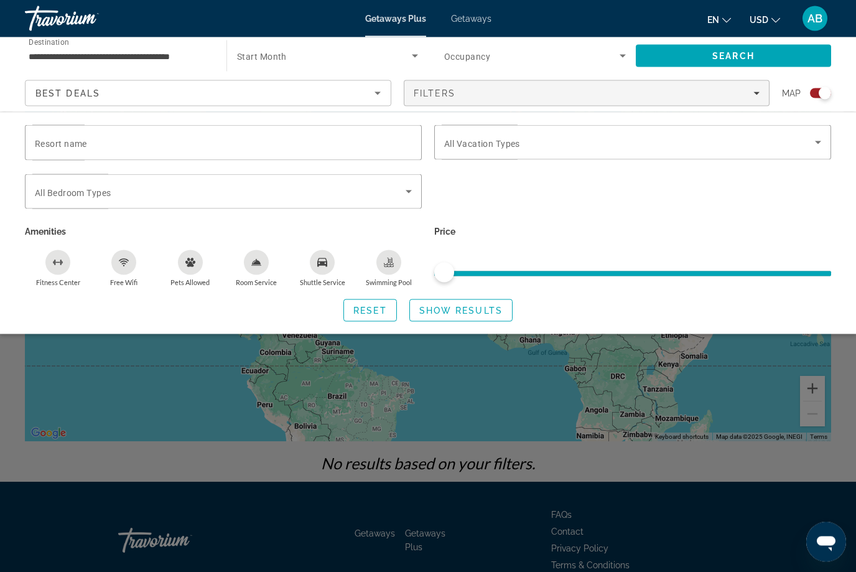
scroll to position [0, 0]
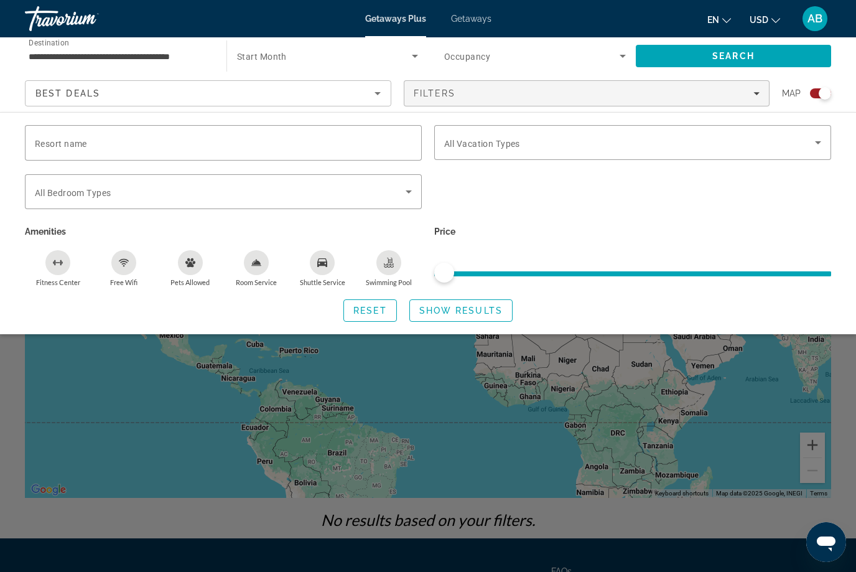
click at [480, 14] on span "Getaways" at bounding box center [471, 19] width 40 height 10
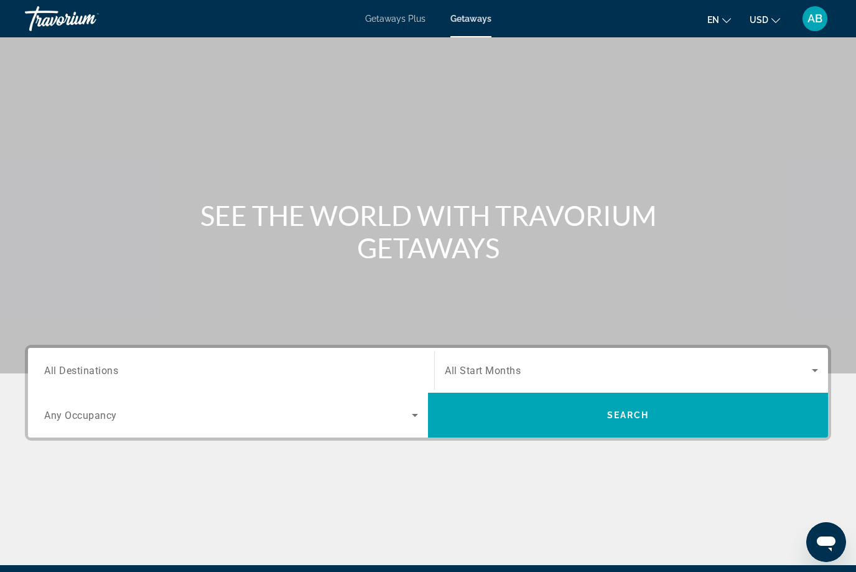
click at [301, 360] on div "Search widget" at bounding box center [231, 370] width 374 height 35
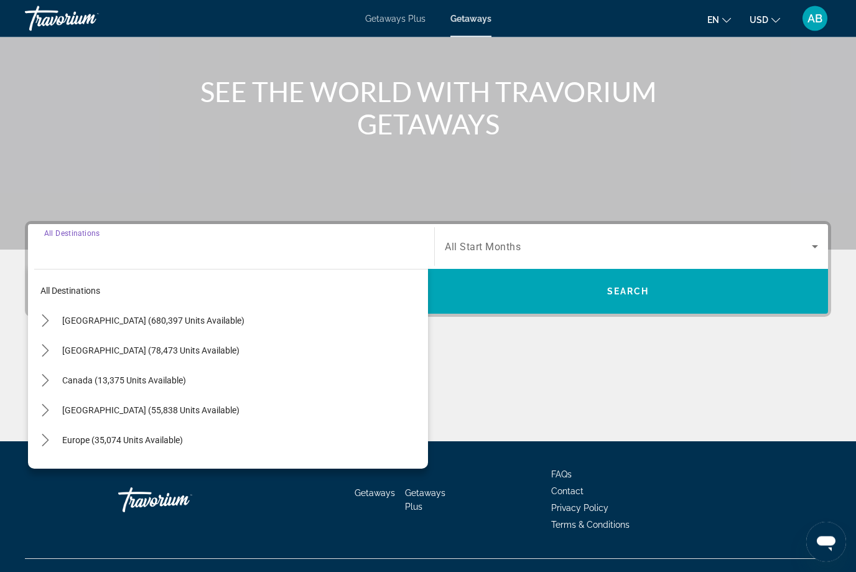
scroll to position [146, 0]
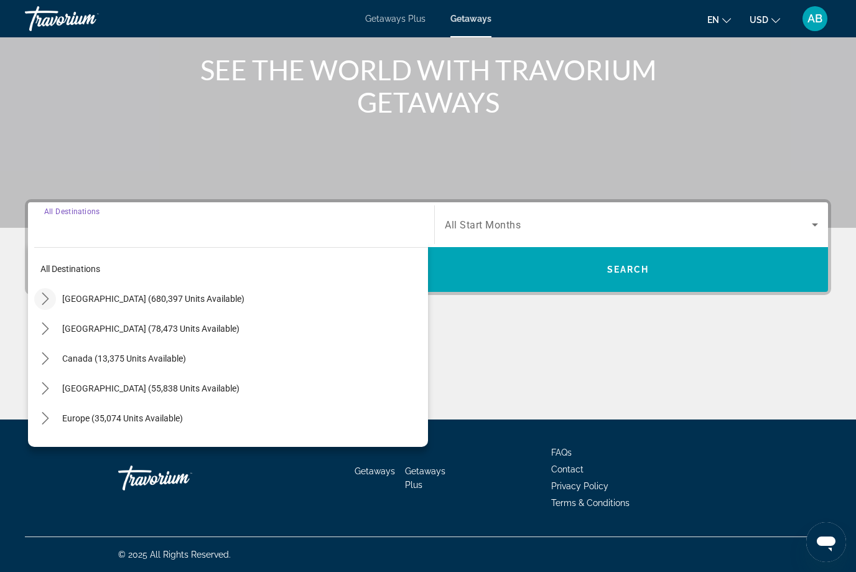
click at [48, 293] on icon "Toggle United States (680,397 units available) submenu" at bounding box center [45, 298] width 12 height 12
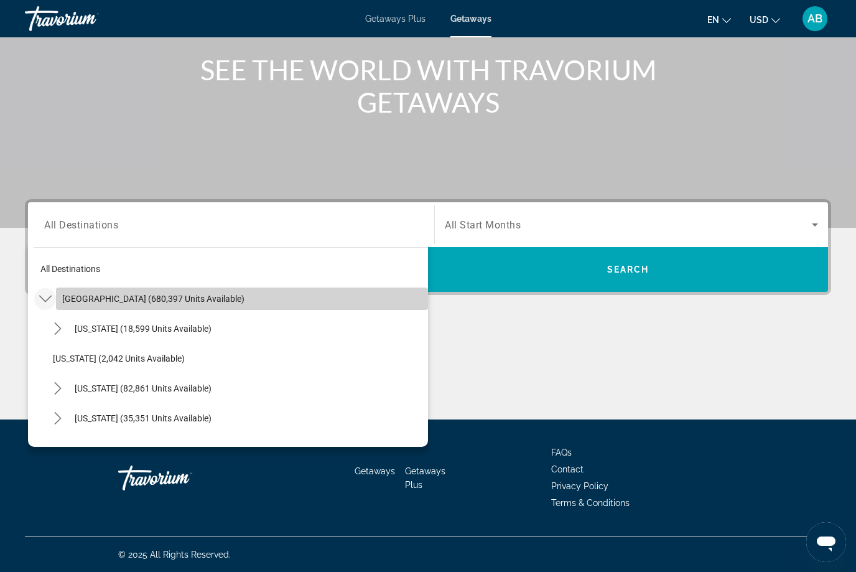
click at [130, 294] on span "[GEOGRAPHIC_DATA] (680,397 units available)" at bounding box center [153, 299] width 182 height 10
type input "**********"
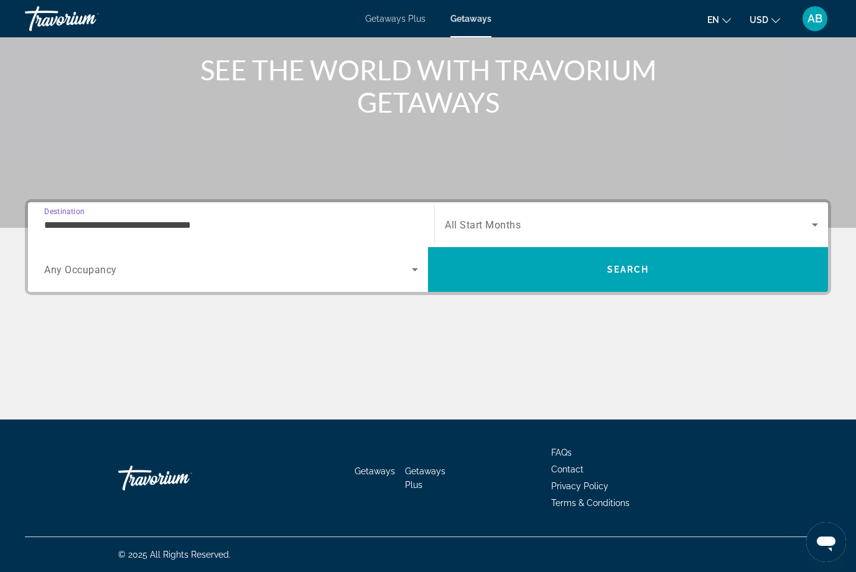
click at [138, 223] on input "**********" at bounding box center [231, 225] width 374 height 15
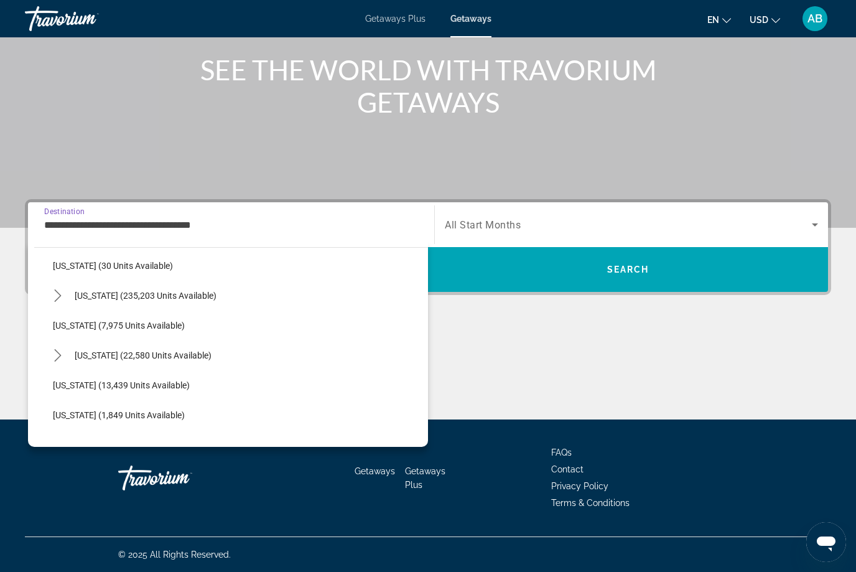
scroll to position [178, 0]
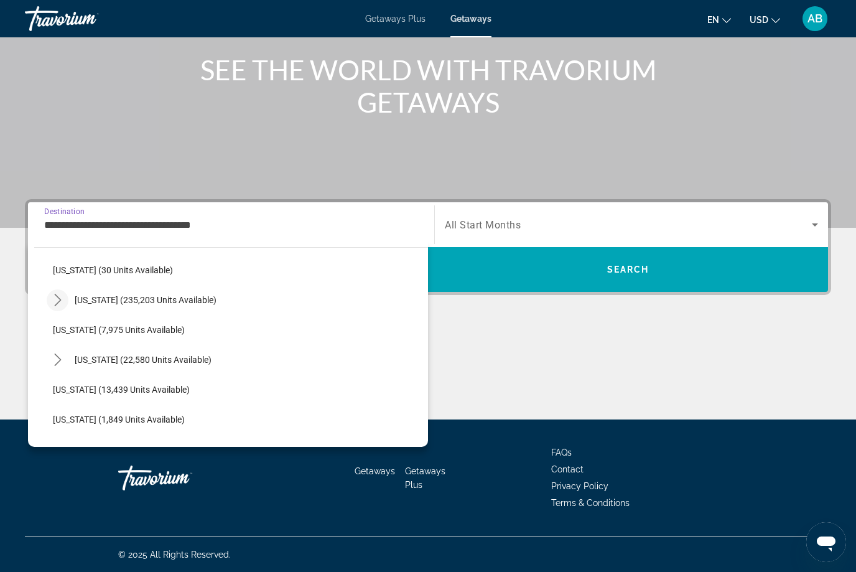
click at [56, 300] on icon "Toggle Florida (235,203 units available) submenu" at bounding box center [58, 300] width 12 height 12
click at [812, 226] on icon "Search widget" at bounding box center [815, 224] width 15 height 15
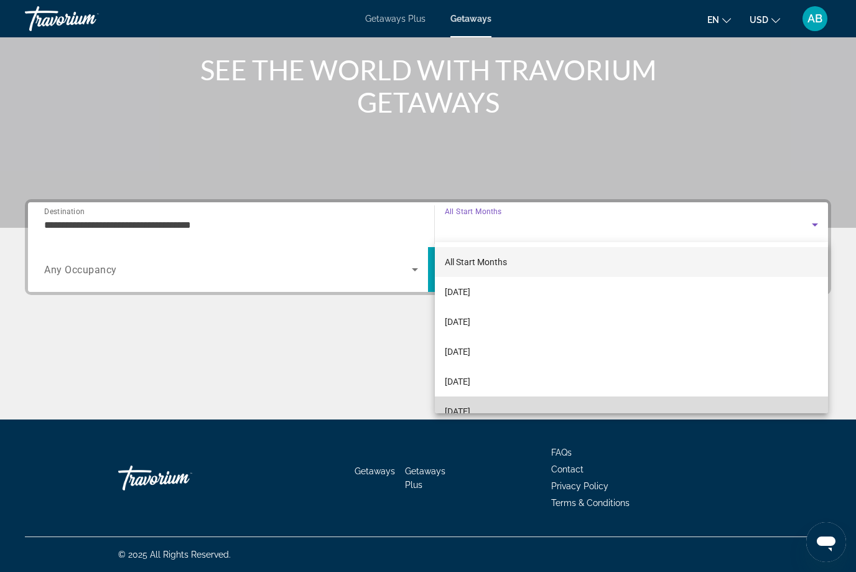
click at [470, 411] on span "[DATE]" at bounding box center [458, 411] width 26 height 15
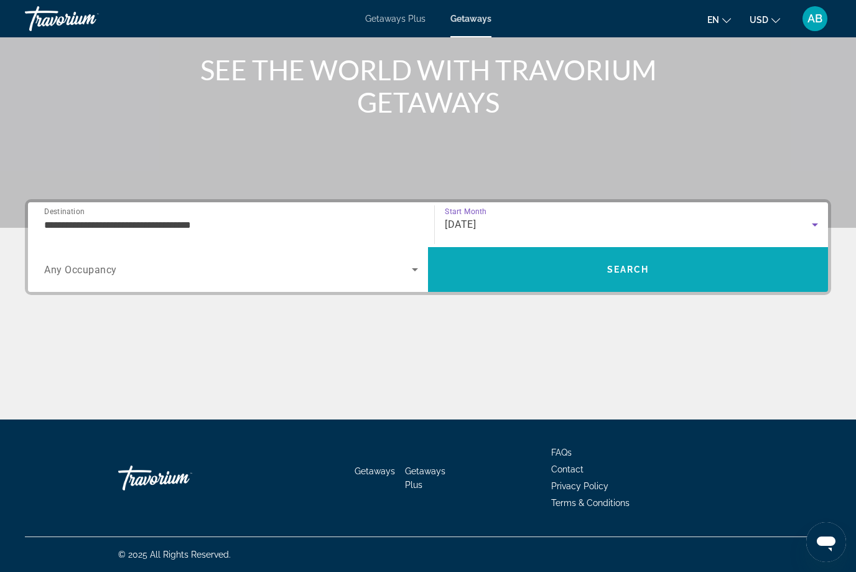
click at [707, 275] on span "Search" at bounding box center [628, 269] width 400 height 30
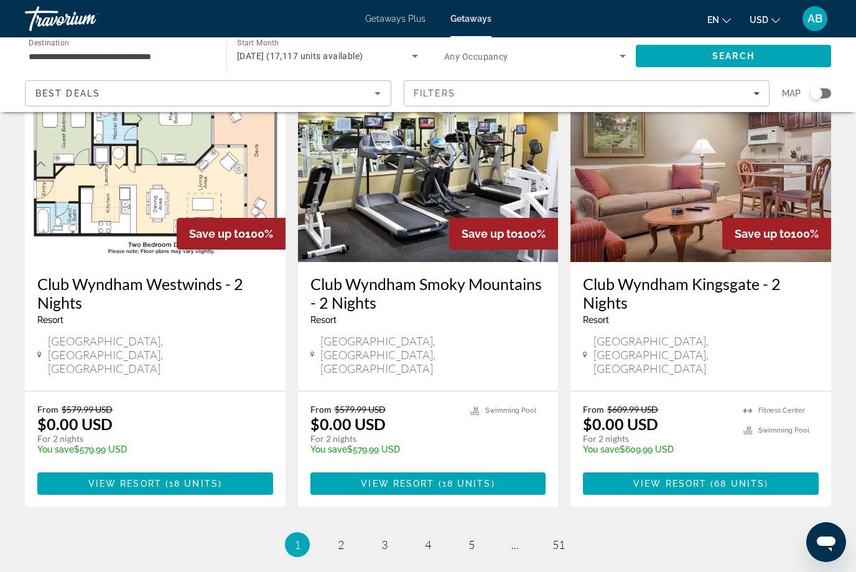
scroll to position [1512, 0]
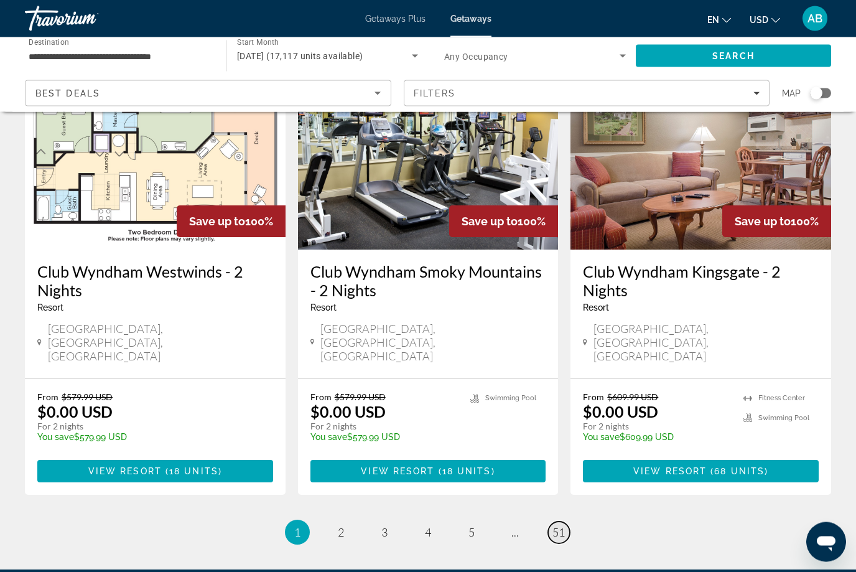
click at [564, 526] on span "51" at bounding box center [559, 533] width 12 height 14
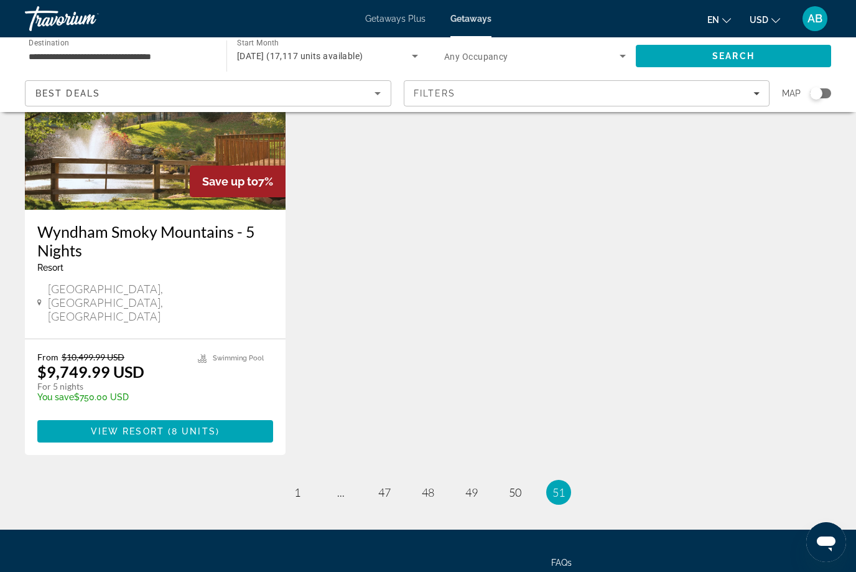
scroll to position [144, 0]
click at [518, 486] on span "50" at bounding box center [515, 493] width 12 height 14
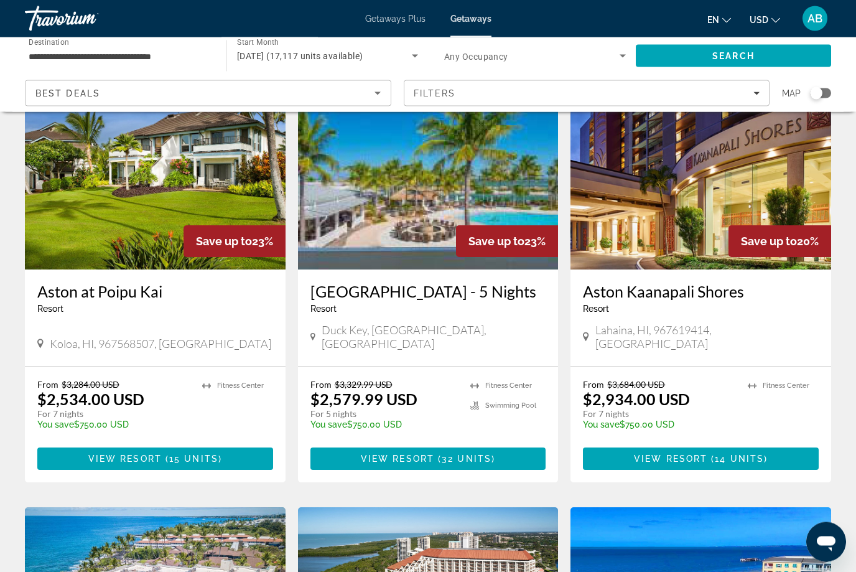
scroll to position [555, 0]
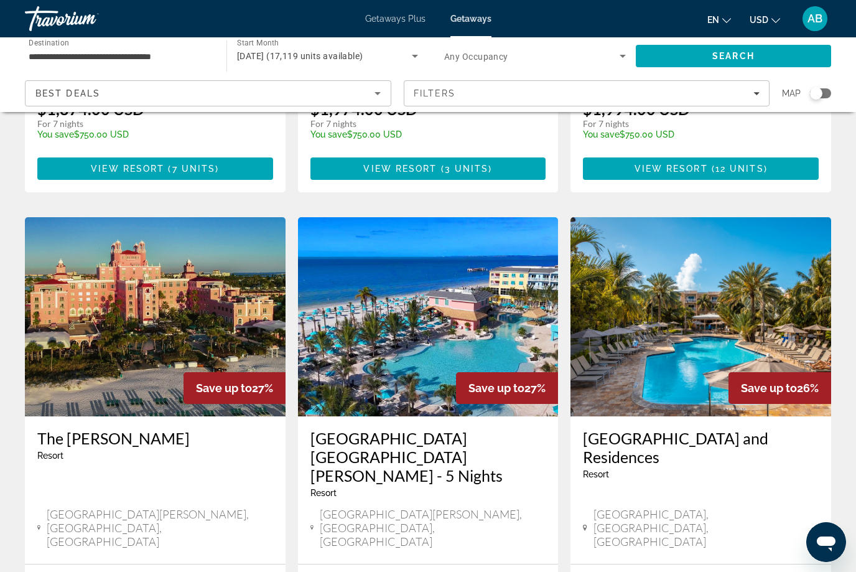
scroll to position [1389, 0]
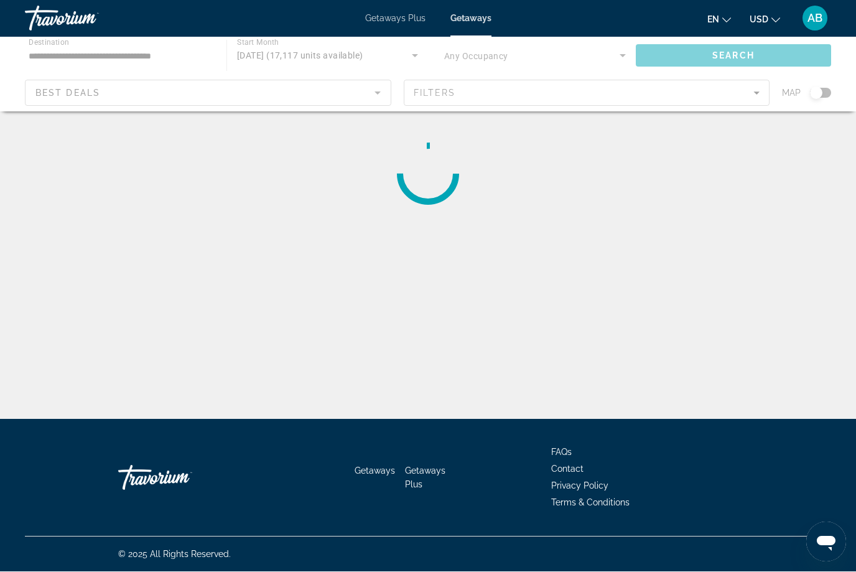
scroll to position [42, 0]
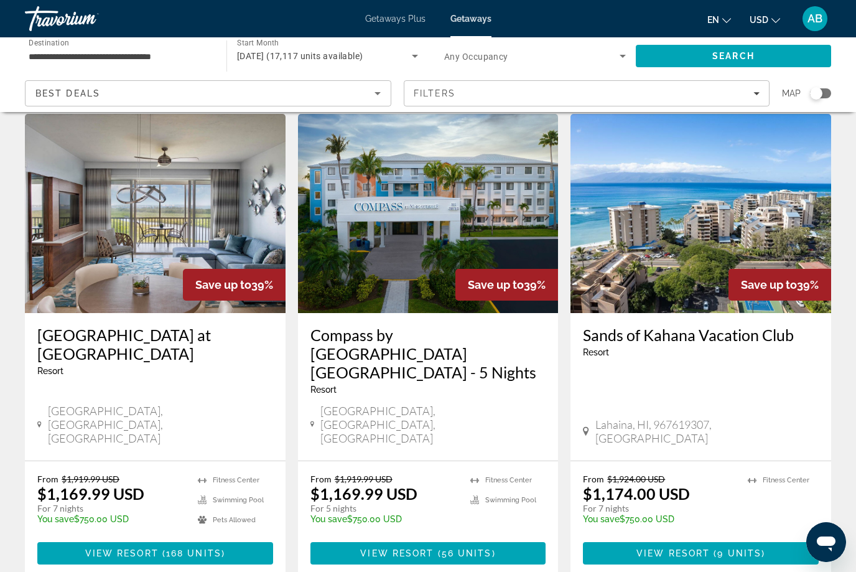
click at [811, 418] on div "Lahaina, HI, 967619307, [GEOGRAPHIC_DATA]" at bounding box center [701, 431] width 236 height 27
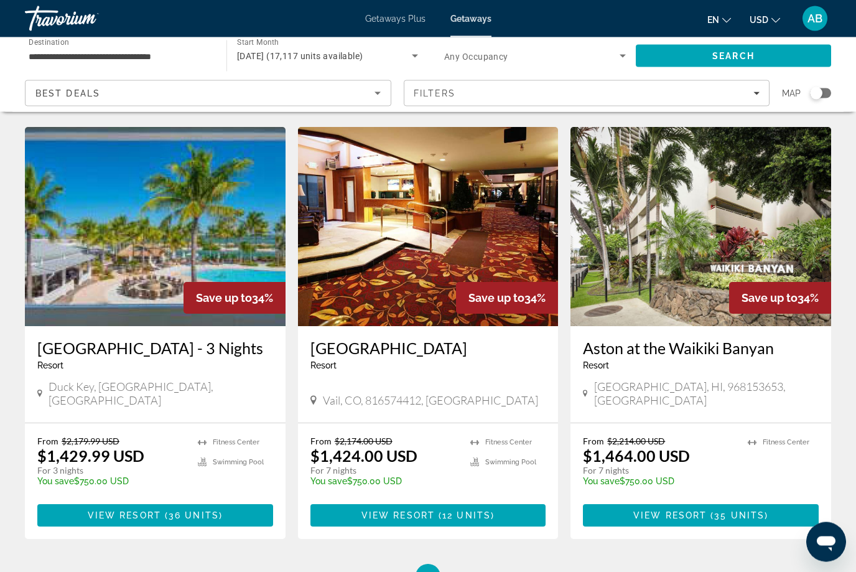
scroll to position [1475, 0]
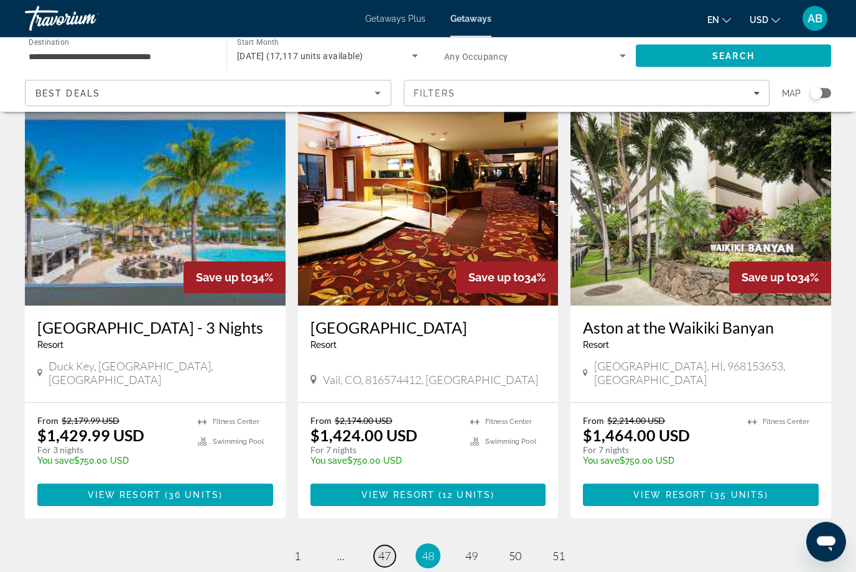
click at [390, 546] on link "page 47" at bounding box center [385, 557] width 22 height 22
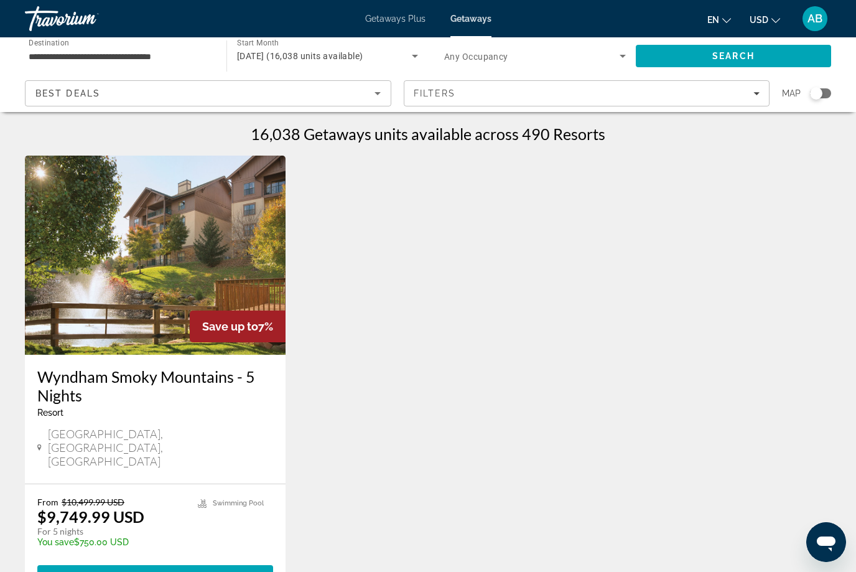
click at [488, 17] on span "Getaways" at bounding box center [470, 19] width 41 height 10
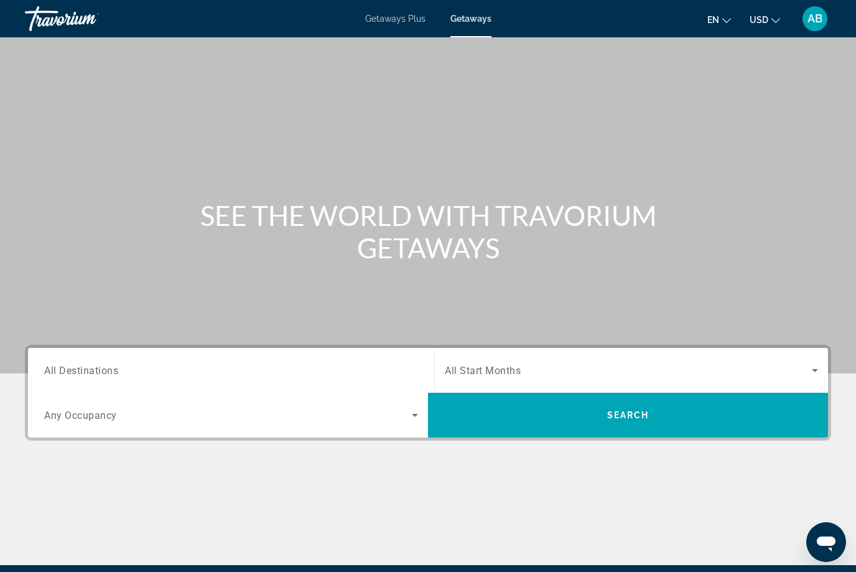
click at [110, 371] on span "All Destinations" at bounding box center [81, 370] width 74 height 12
click at [110, 371] on input "Destination All Destinations" at bounding box center [231, 370] width 374 height 15
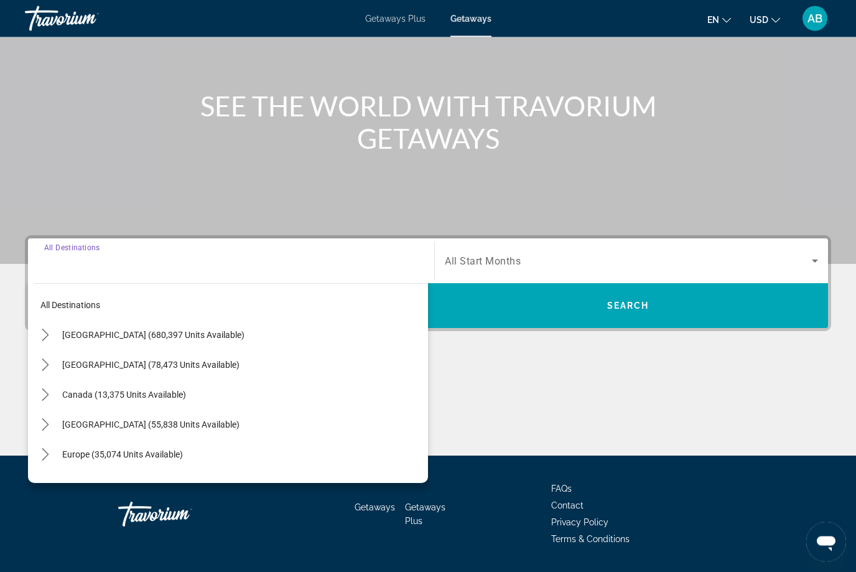
scroll to position [146, 0]
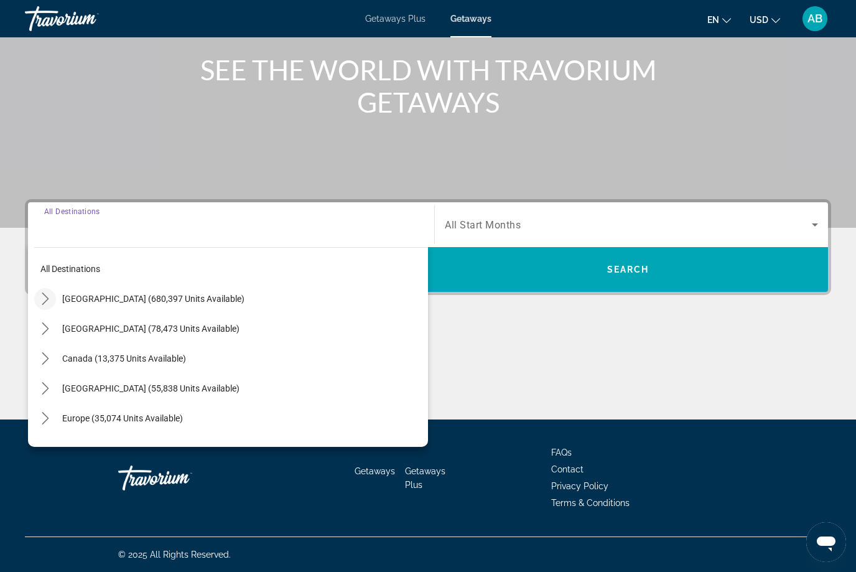
click at [45, 297] on icon "Toggle United States (680,397 units available) submenu" at bounding box center [45, 298] width 12 height 12
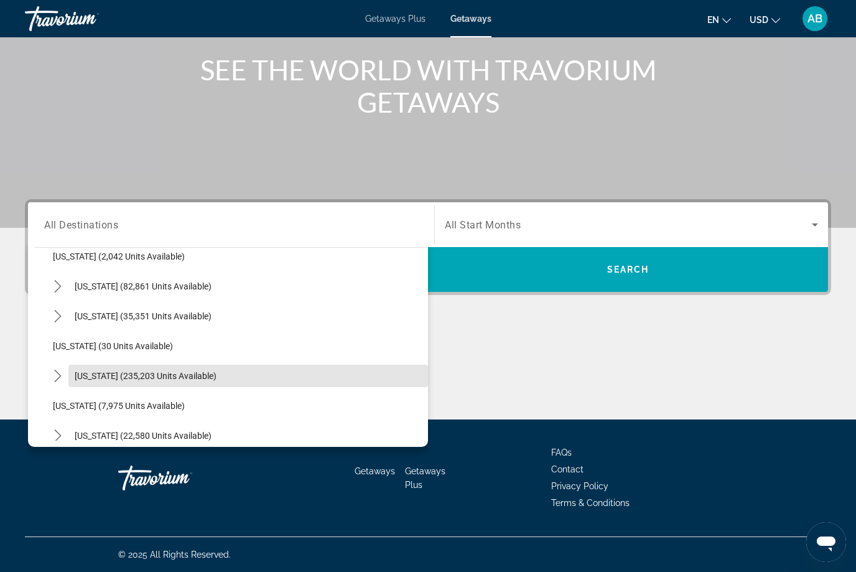
scroll to position [117, 0]
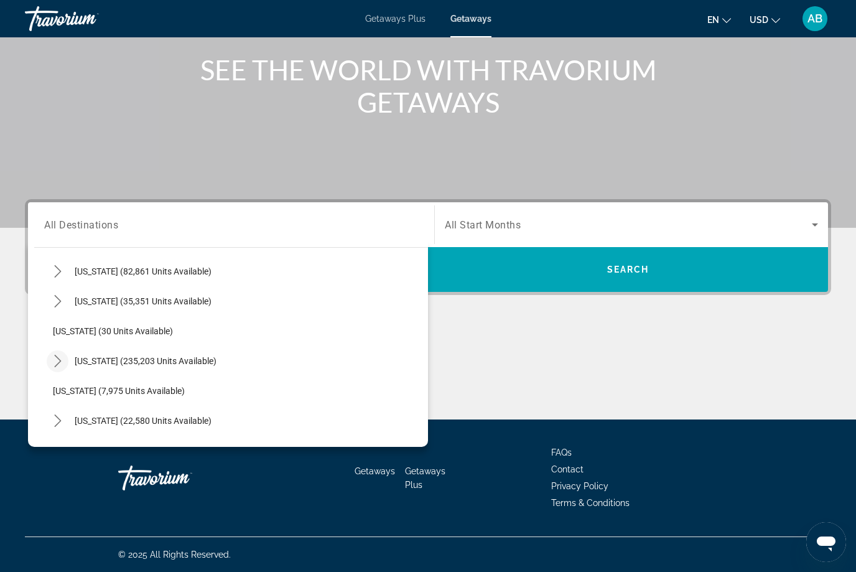
click at [64, 362] on mat-icon "Toggle Florida (235,203 units available) submenu" at bounding box center [58, 361] width 22 height 22
click at [55, 358] on icon "Toggle Florida (235,203 units available) submenu" at bounding box center [58, 361] width 12 height 12
click at [61, 362] on icon "Toggle Florida (235,203 units available) submenu" at bounding box center [57, 361] width 7 height 12
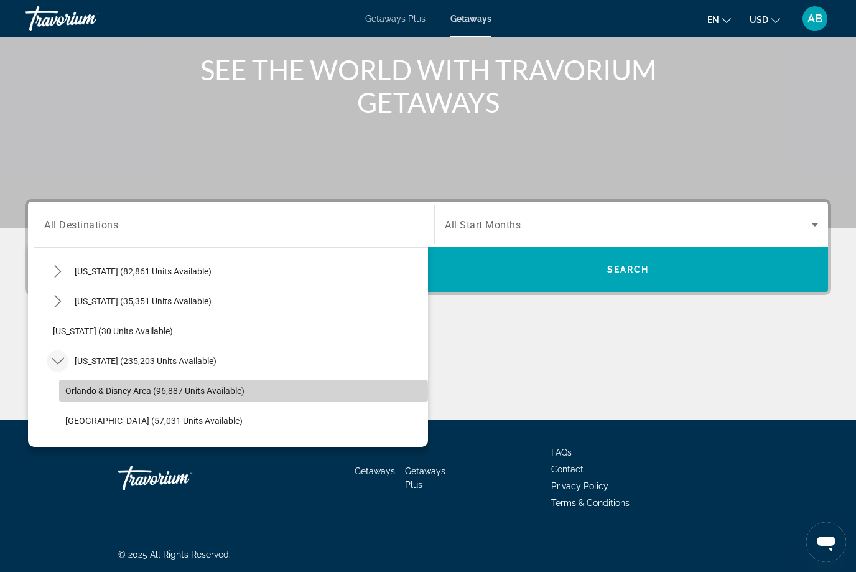
click at [144, 392] on span "Orlando & Disney Area (96,887 units available)" at bounding box center [154, 391] width 179 height 10
type input "**********"
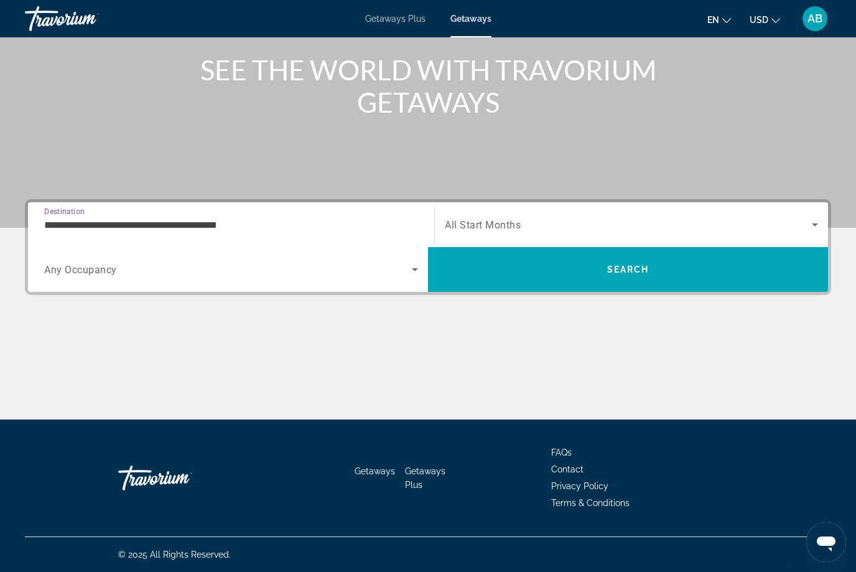
click at [828, 210] on div "Start Month All Start Months" at bounding box center [631, 224] width 393 height 35
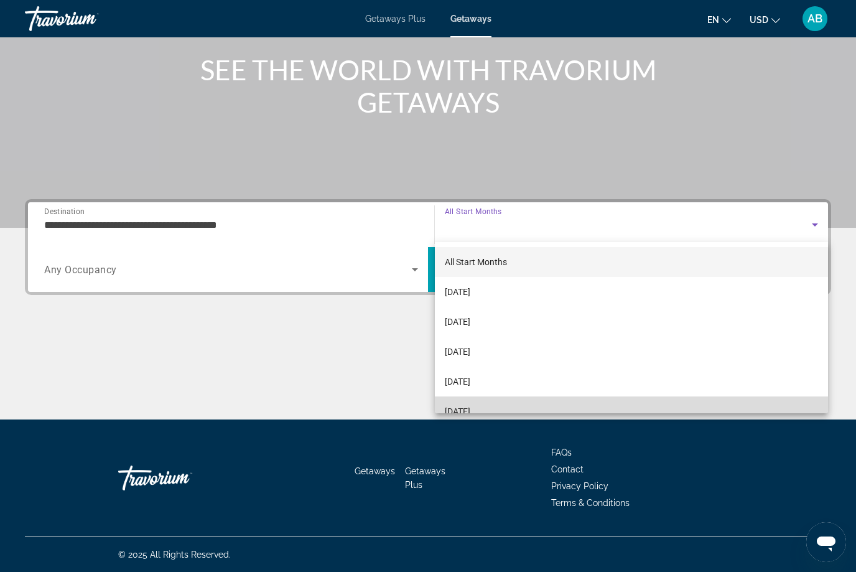
click at [508, 404] on mat-option "[DATE]" at bounding box center [631, 411] width 393 height 30
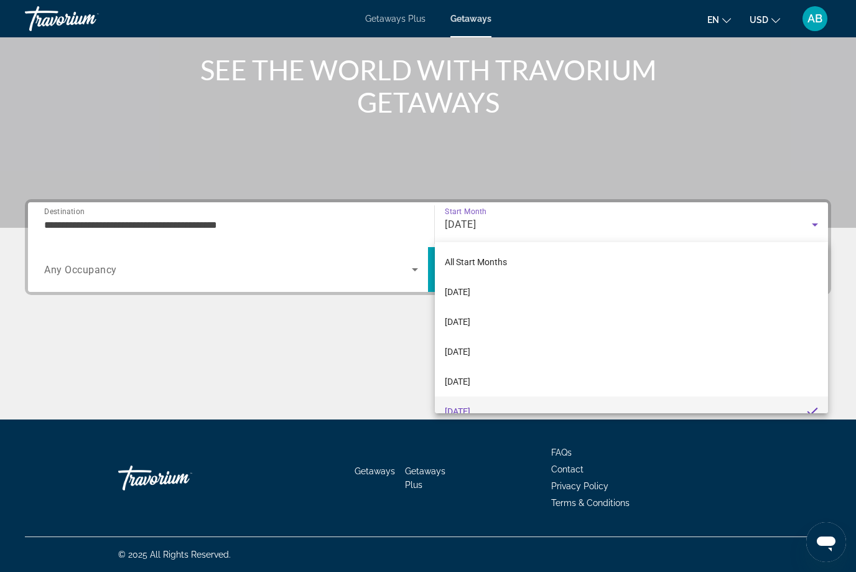
scroll to position [13, 0]
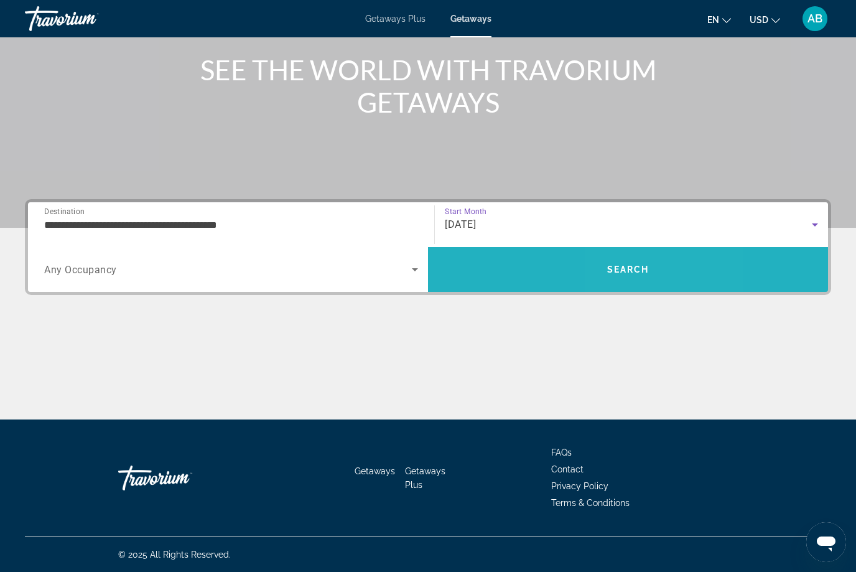
click at [653, 275] on span "Search" at bounding box center [628, 269] width 400 height 30
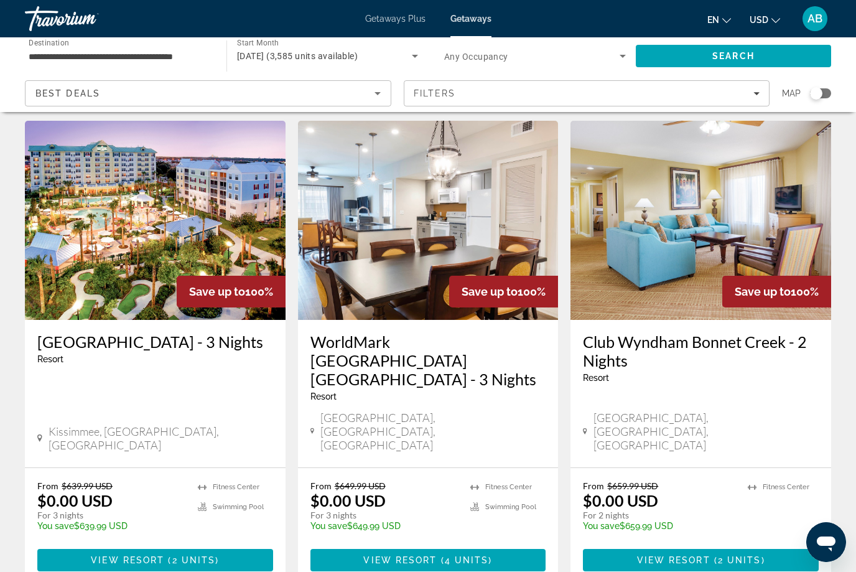
scroll to position [33, 0]
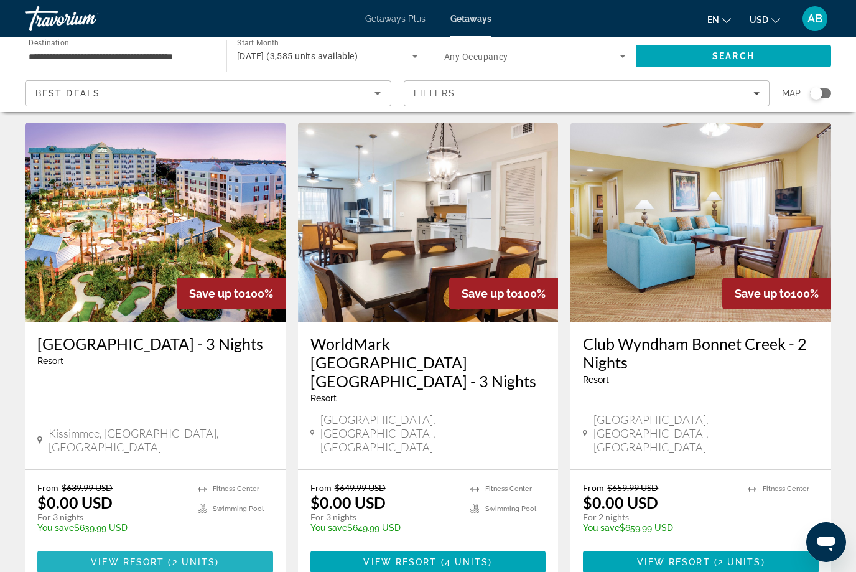
click at [186, 557] on span "2 units" at bounding box center [194, 562] width 44 height 10
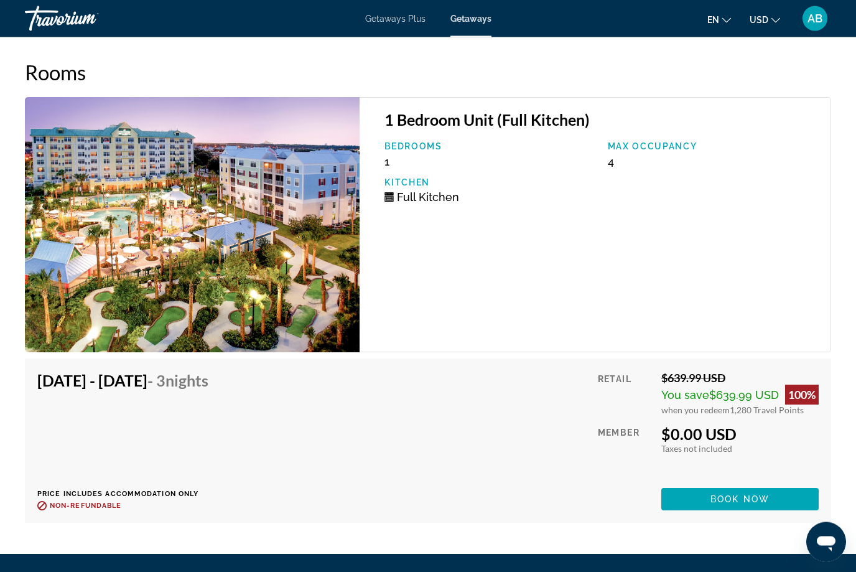
scroll to position [2125, 0]
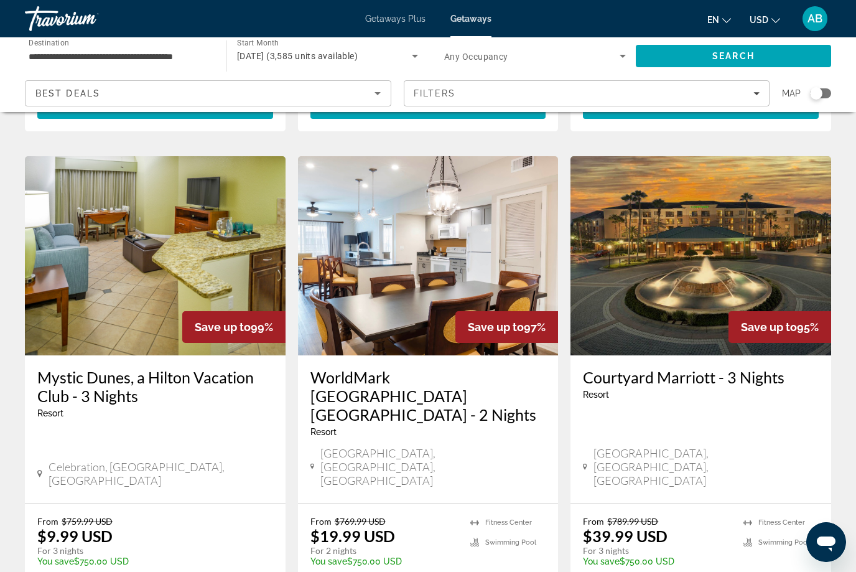
scroll to position [974, 0]
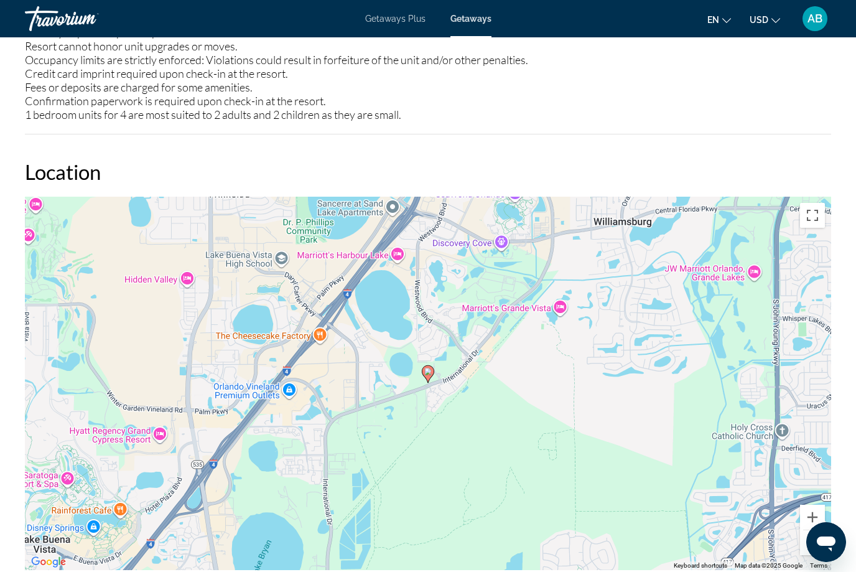
scroll to position [1990, 0]
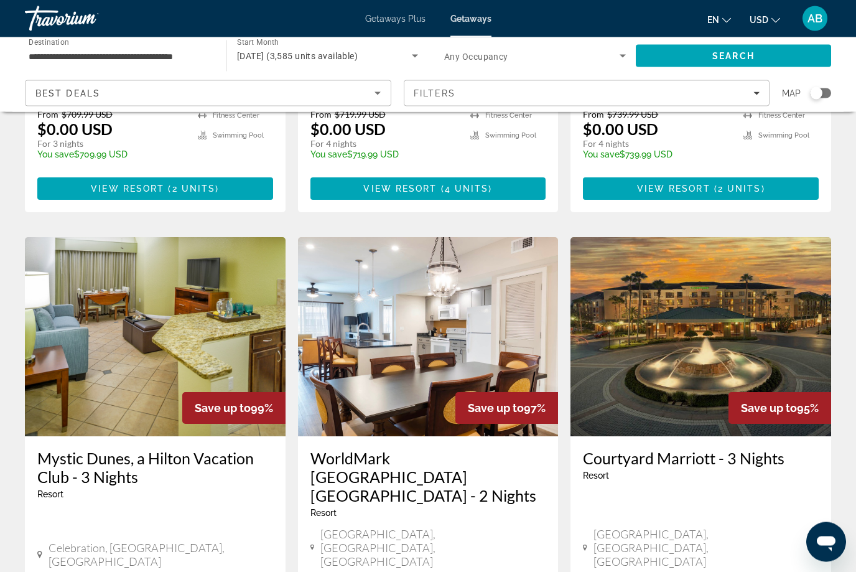
scroll to position [895, 0]
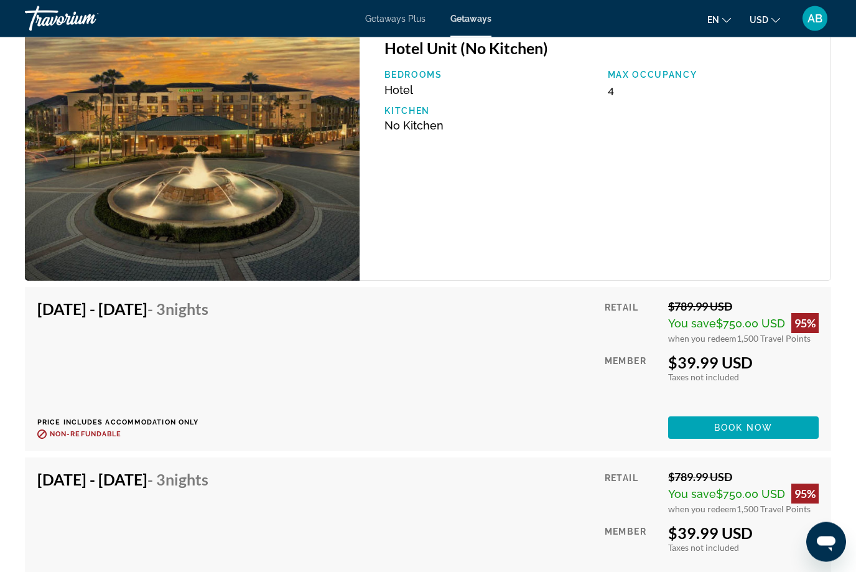
scroll to position [2126, 0]
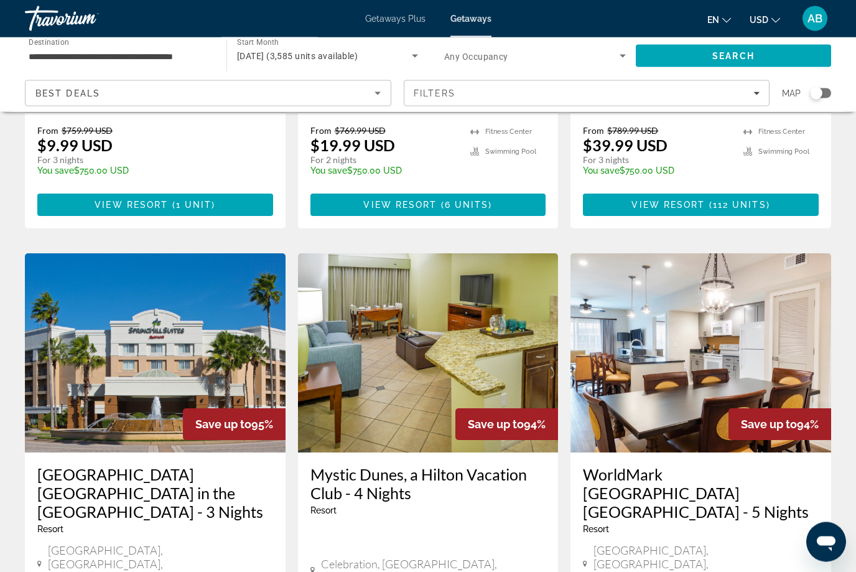
scroll to position [1366, 0]
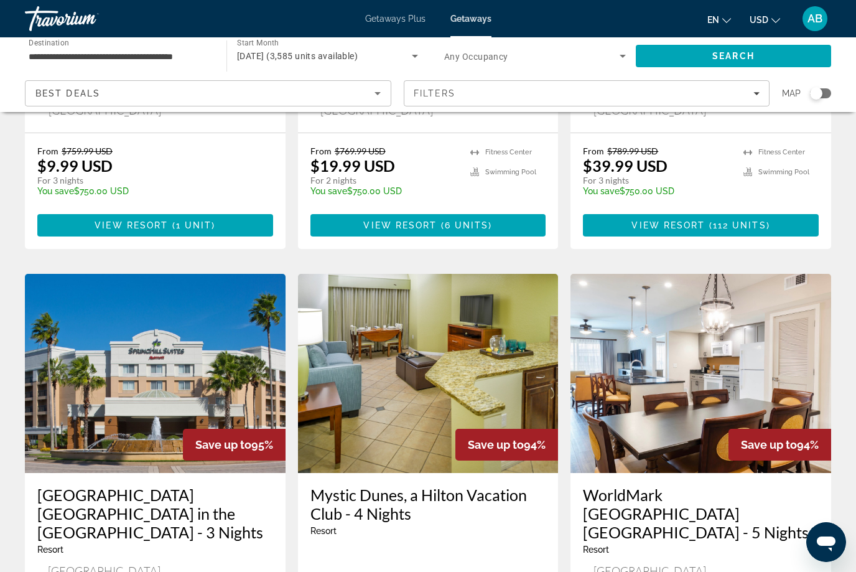
scroll to position [1512, 0]
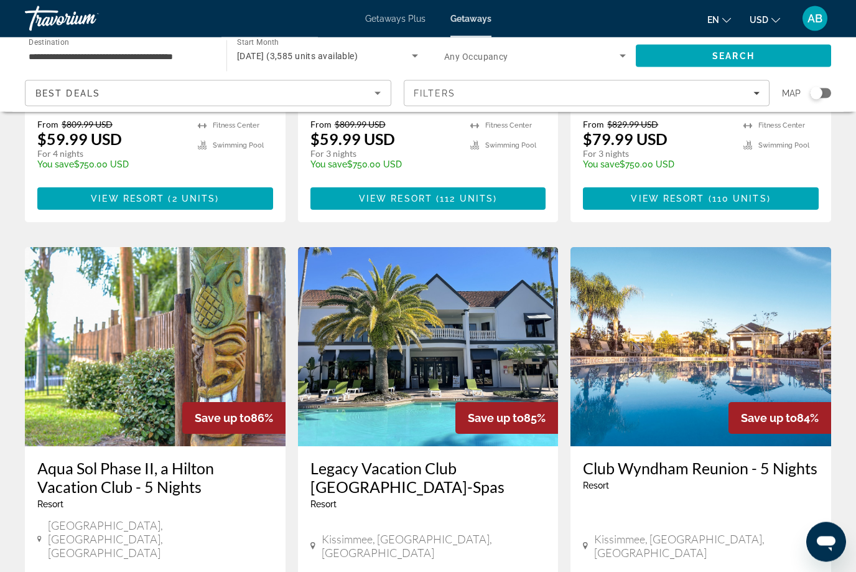
scroll to position [397, 0]
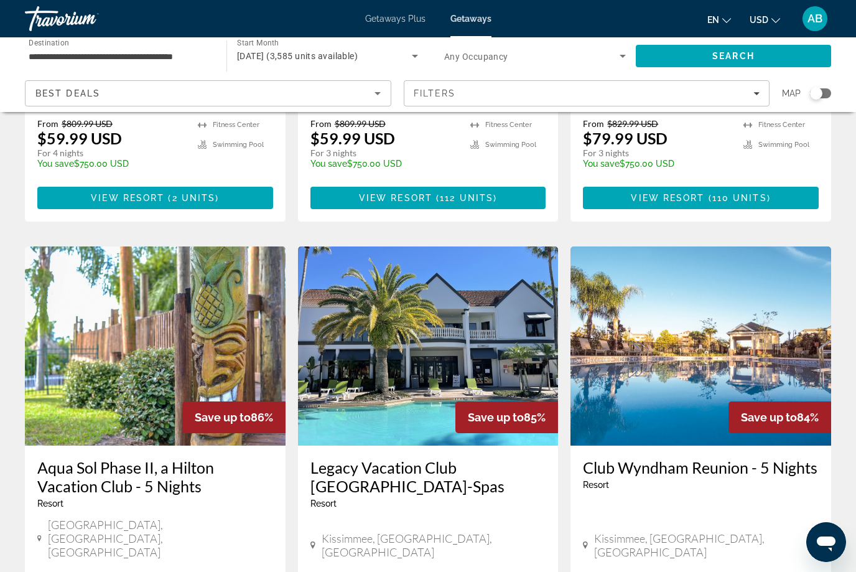
click at [691, 446] on div "Club Wyndham Reunion - 5 Nights Resort - This is an adults only resort [GEOGRAP…" at bounding box center [701, 510] width 261 height 129
click at [693, 458] on h3 "Club Wyndham Reunion - 5 Nights" at bounding box center [701, 467] width 236 height 19
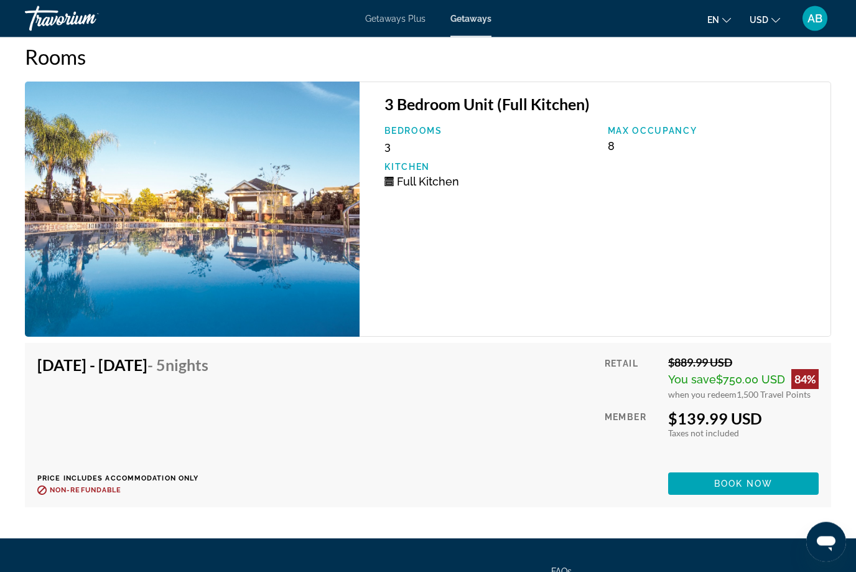
scroll to position [2433, 0]
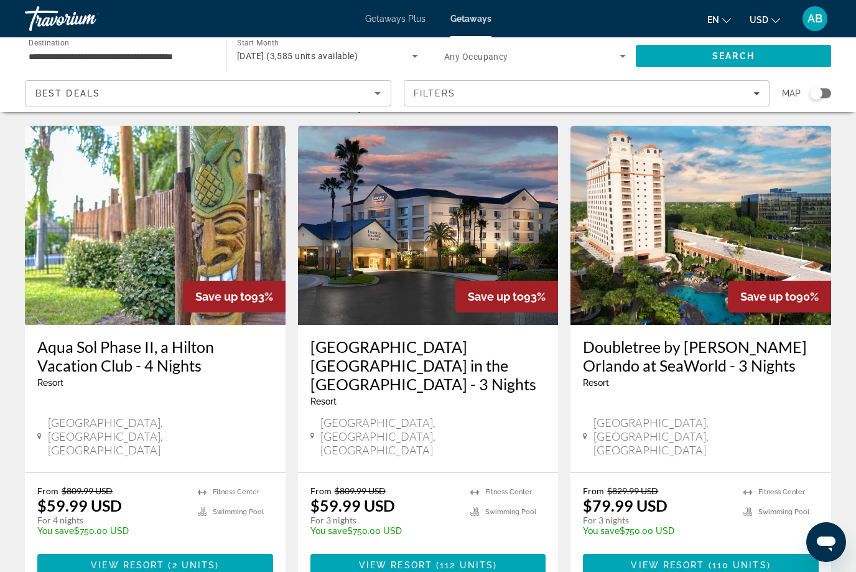
scroll to position [27, 0]
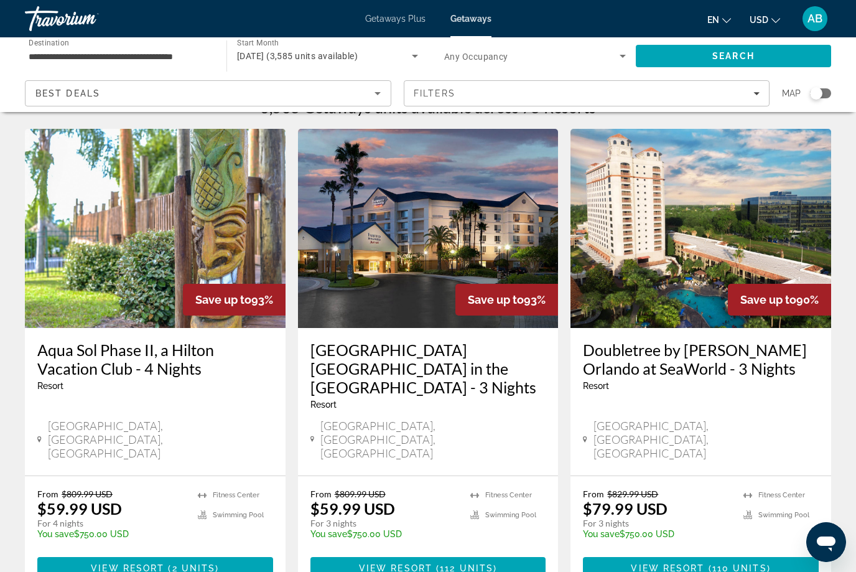
click at [643, 353] on h3 "Doubletree by [PERSON_NAME] Orlando at SeaWorld - 3 Nights" at bounding box center [701, 358] width 236 height 37
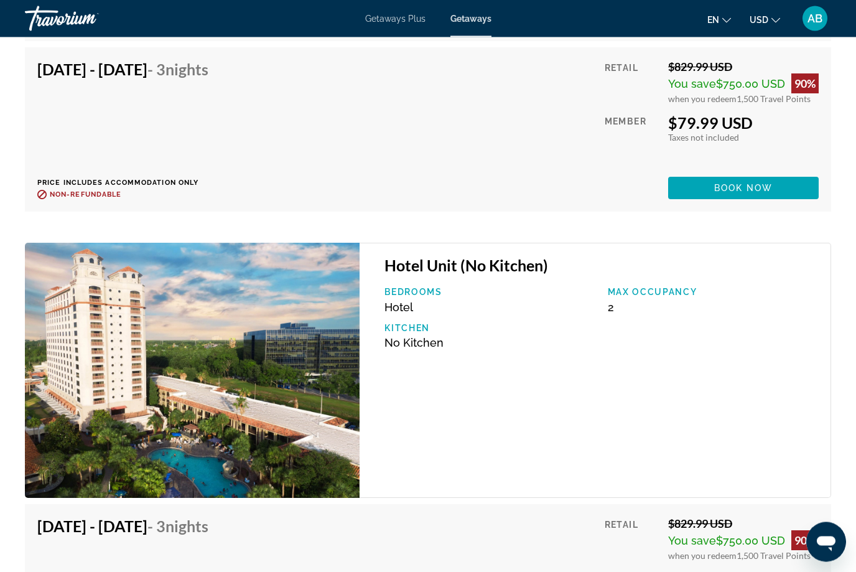
scroll to position [5283, 0]
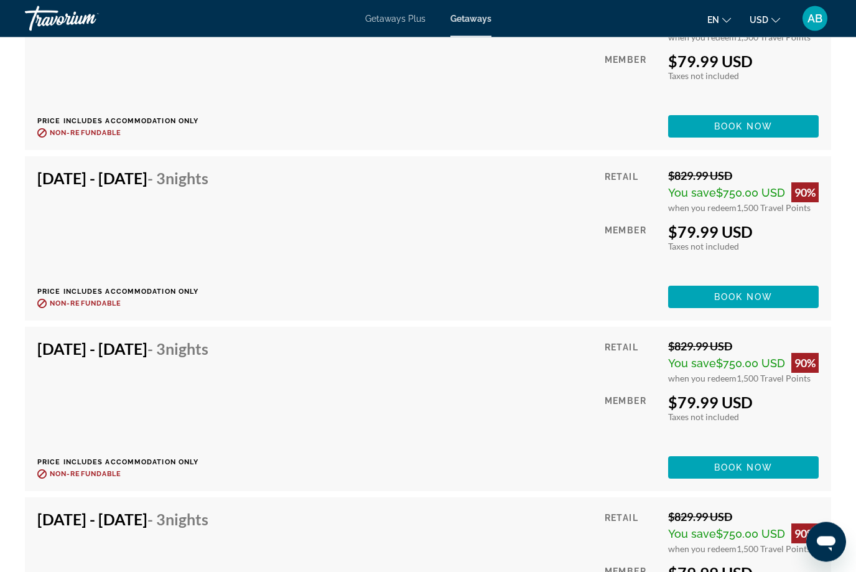
scroll to position [41, 0]
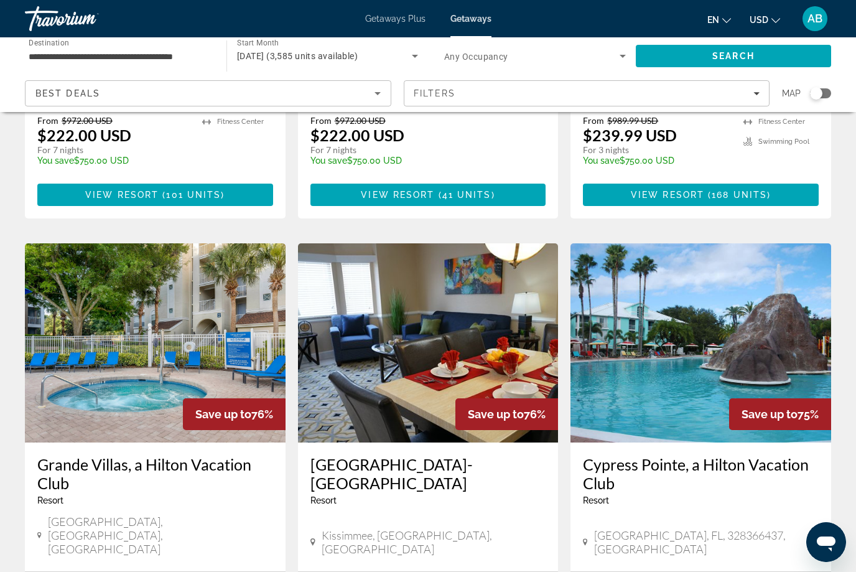
scroll to position [1328, 0]
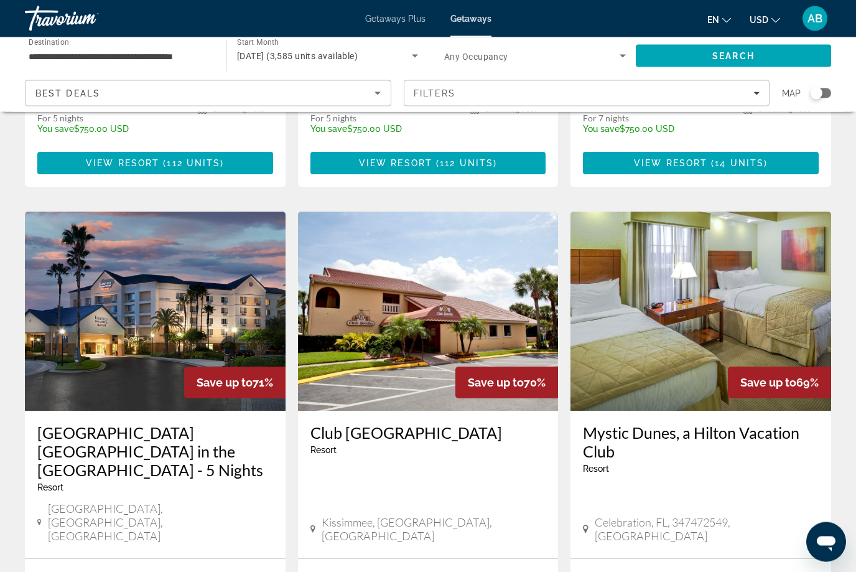
scroll to position [908, 0]
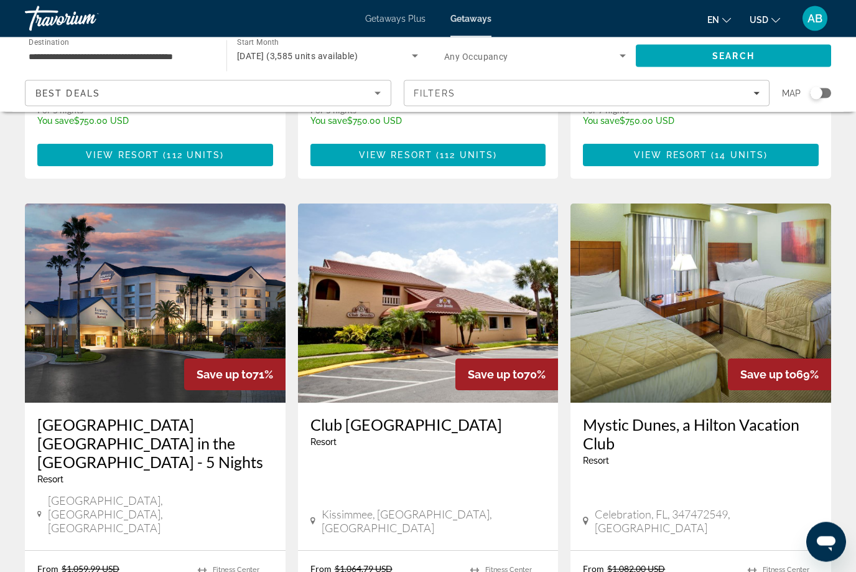
click at [211, 416] on h3 "[GEOGRAPHIC_DATA] [GEOGRAPHIC_DATA] in the [GEOGRAPHIC_DATA] - 5 Nights" at bounding box center [155, 444] width 236 height 56
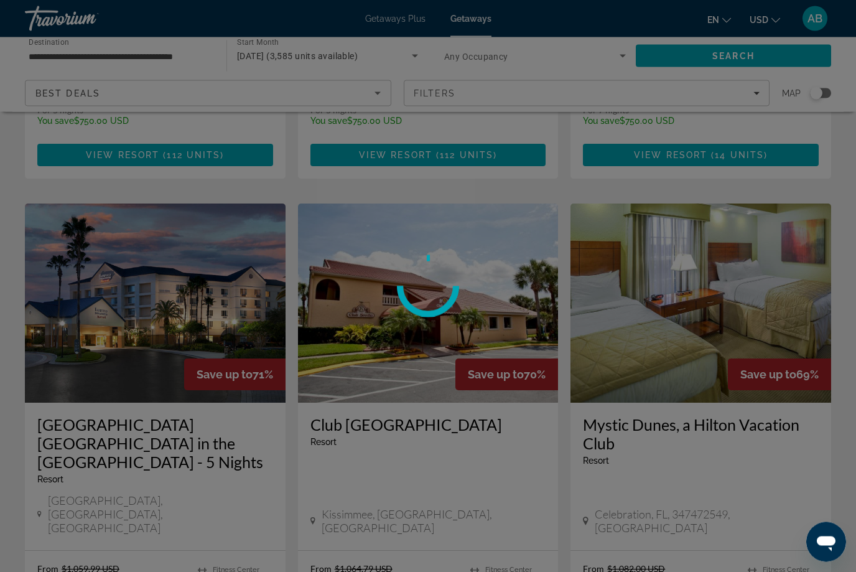
scroll to position [909, 0]
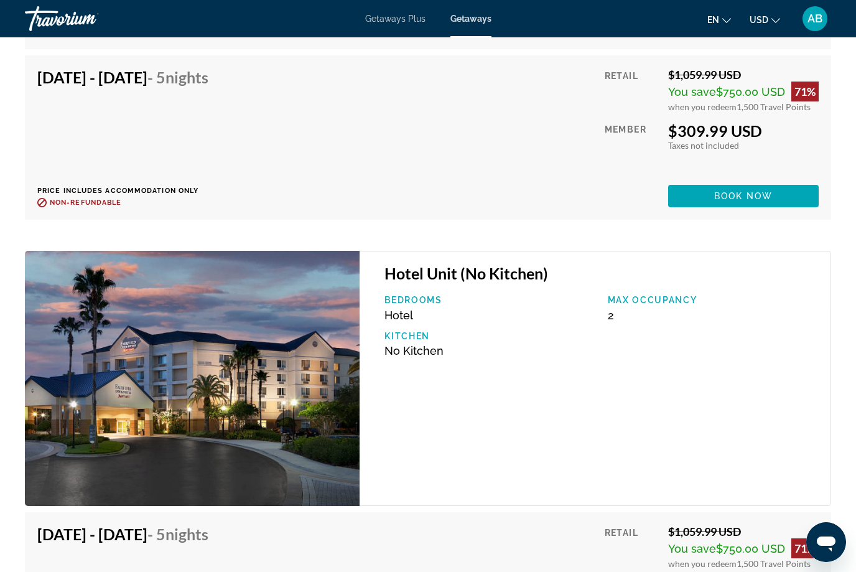
scroll to position [6958, 0]
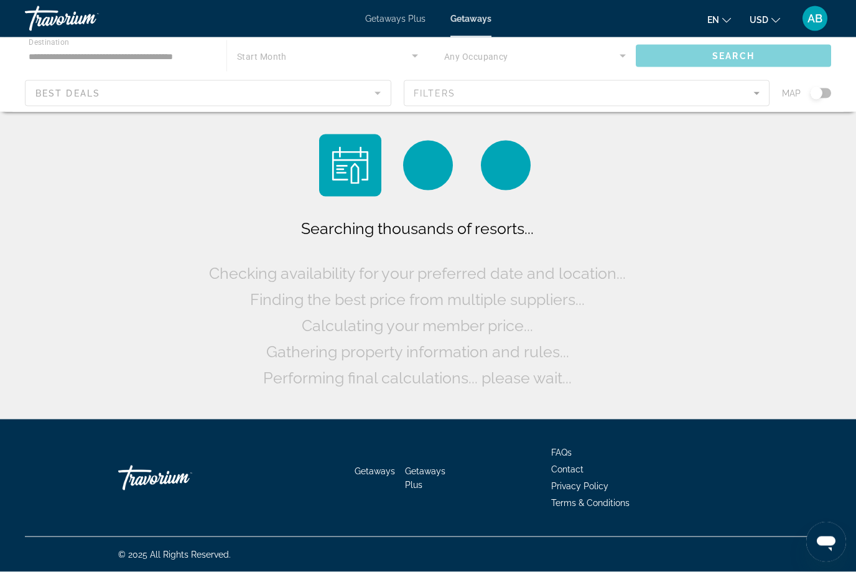
scroll to position [41, 0]
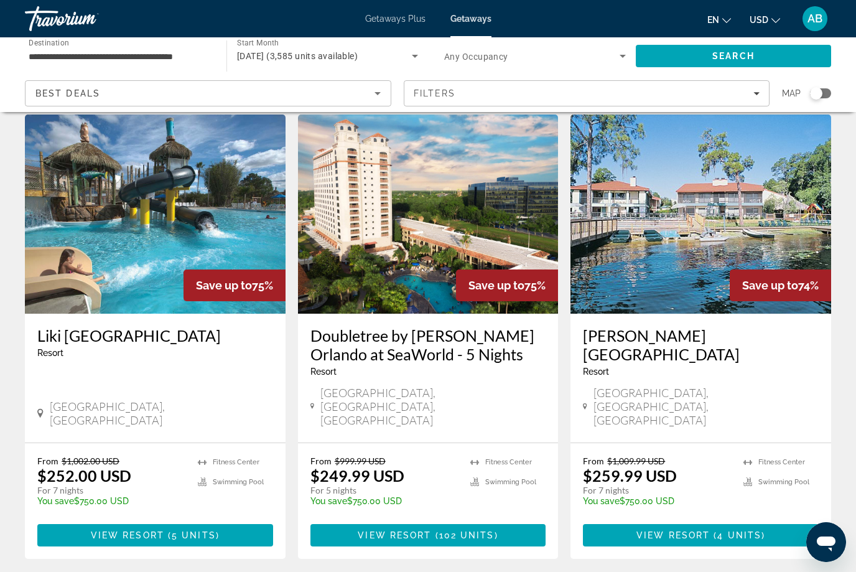
click at [780, 530] on div "From $1,009.99 USD $259.99 USD For 7 nights You save $750.00 USD temp 4.1 [GEOG…" at bounding box center [701, 501] width 261 height 116
click at [714, 366] on div "Resort - This is an adults only resort" at bounding box center [701, 371] width 236 height 10
click at [702, 368] on div "[PERSON_NAME][GEOGRAPHIC_DATA] - This is an adults only resort [GEOGRAPHIC_DATA…" at bounding box center [701, 378] width 261 height 129
click at [707, 485] on p "For 7 nights" at bounding box center [657, 490] width 148 height 11
click at [697, 520] on span "Main content" at bounding box center [701, 535] width 236 height 30
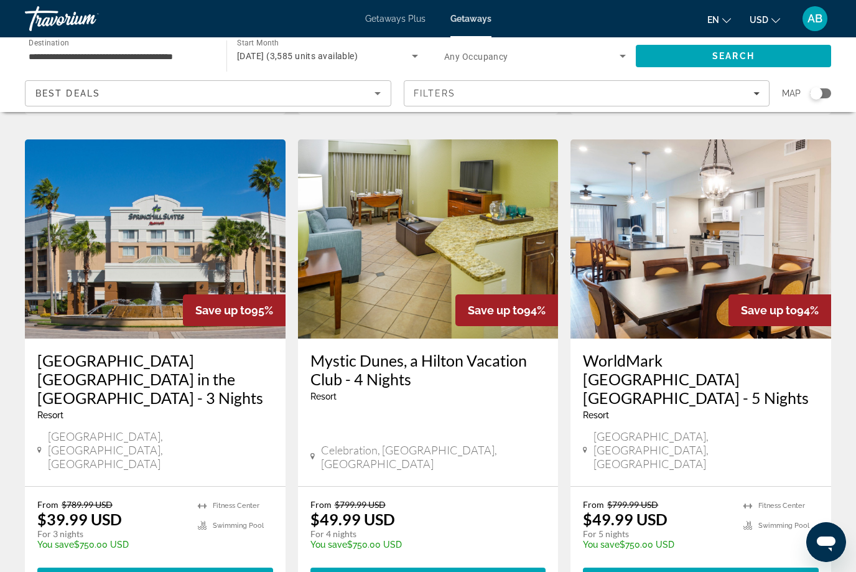
scroll to position [1512, 0]
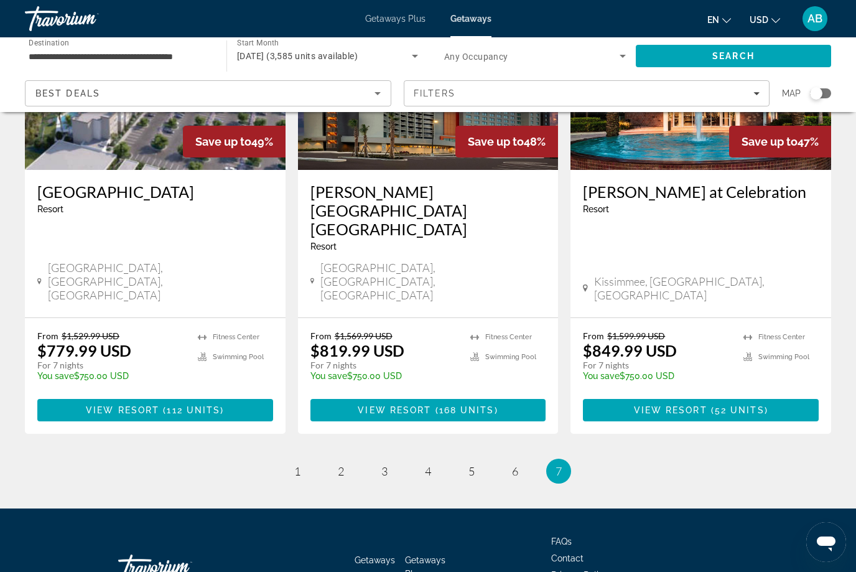
scroll to position [187, 0]
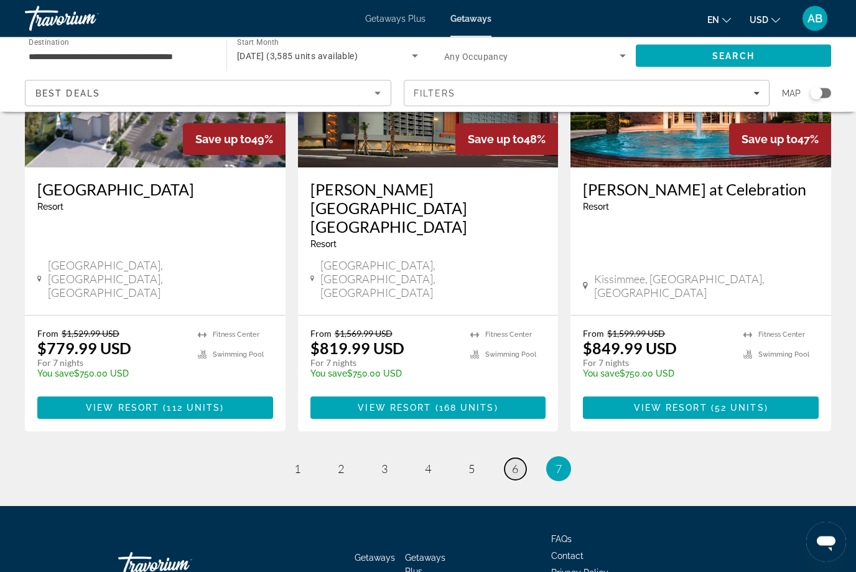
click at [521, 459] on link "page 6" at bounding box center [516, 470] width 22 height 22
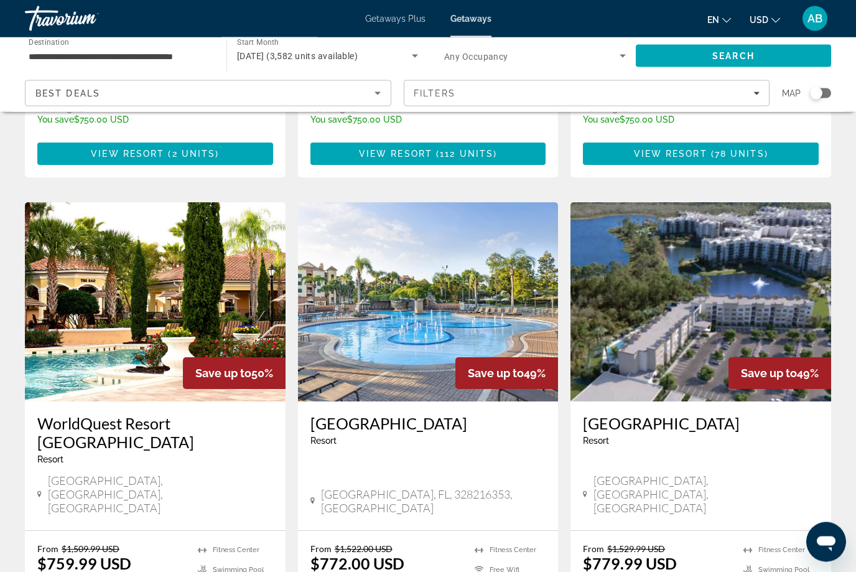
scroll to position [1394, 0]
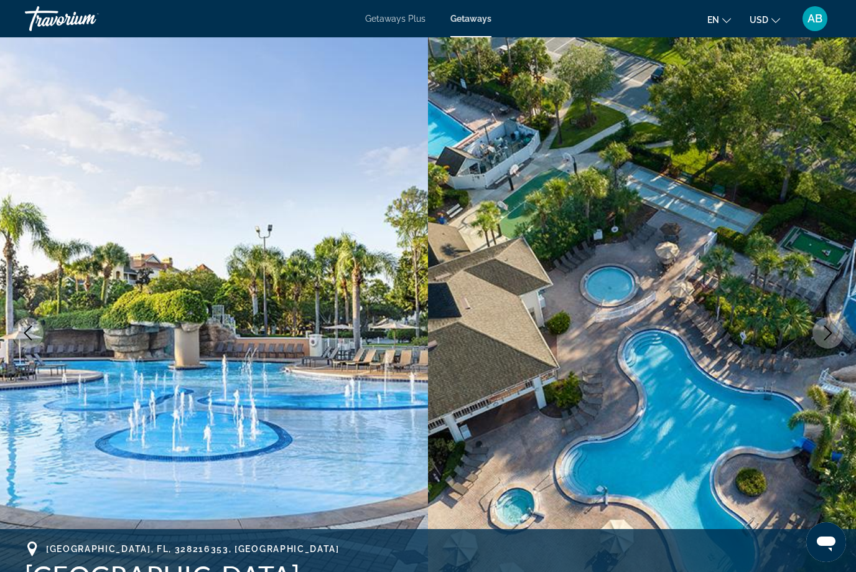
drag, startPoint x: 460, startPoint y: 460, endPoint x: 686, endPoint y: 416, distance: 230.3
click at [688, 416] on html "Skip to main content Getaways Plus Getaways en English Español Français Italian…" at bounding box center [428, 286] width 856 height 572
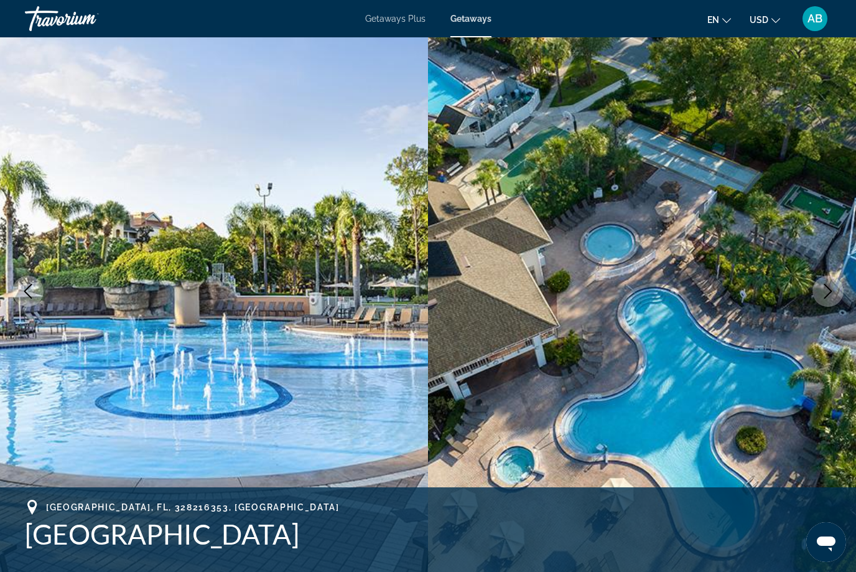
scroll to position [41, 0]
